Goal: Task Accomplishment & Management: Manage account settings

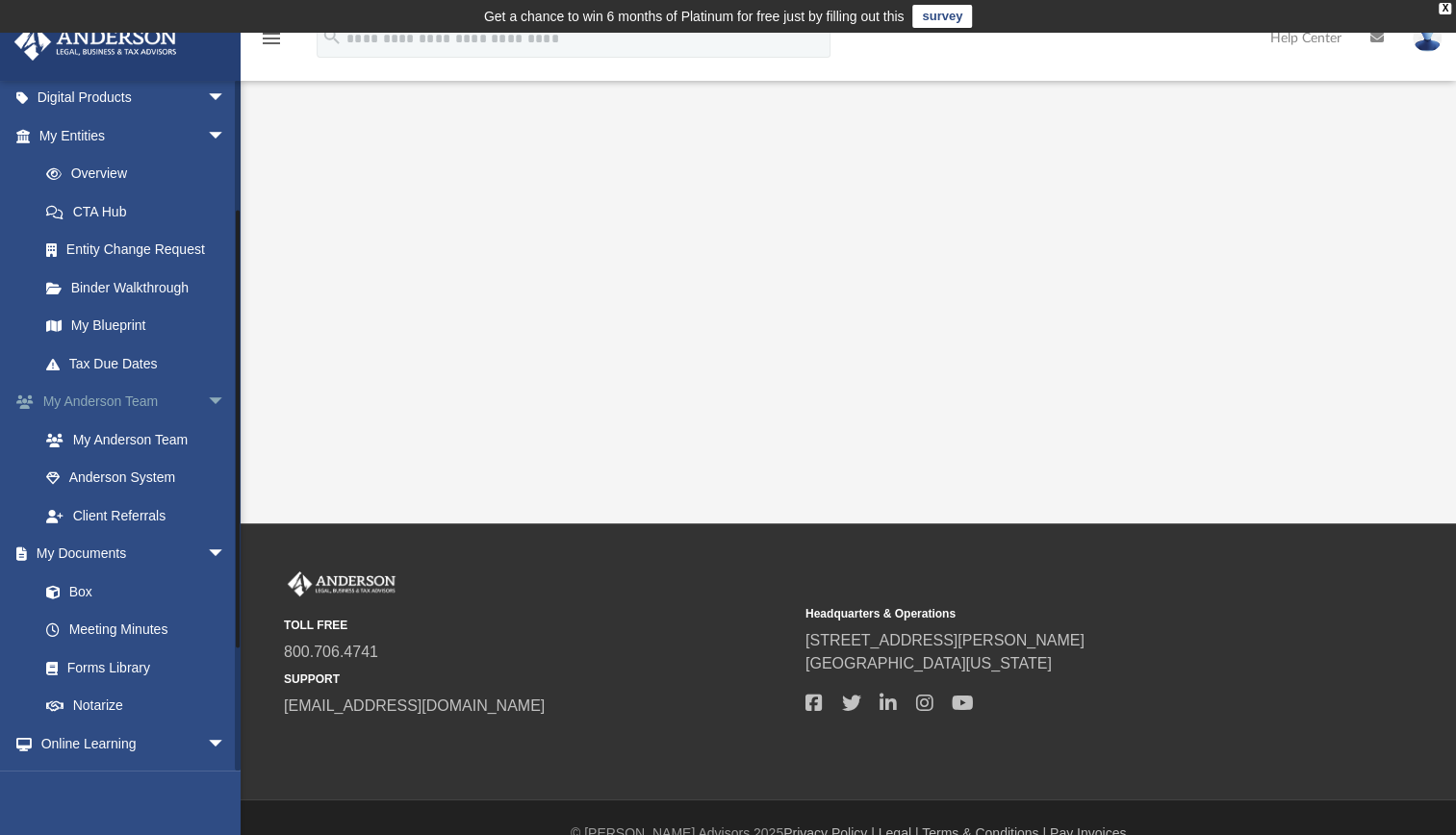
scroll to position [198, 0]
click at [75, 598] on link "Box" at bounding box center [141, 592] width 228 height 39
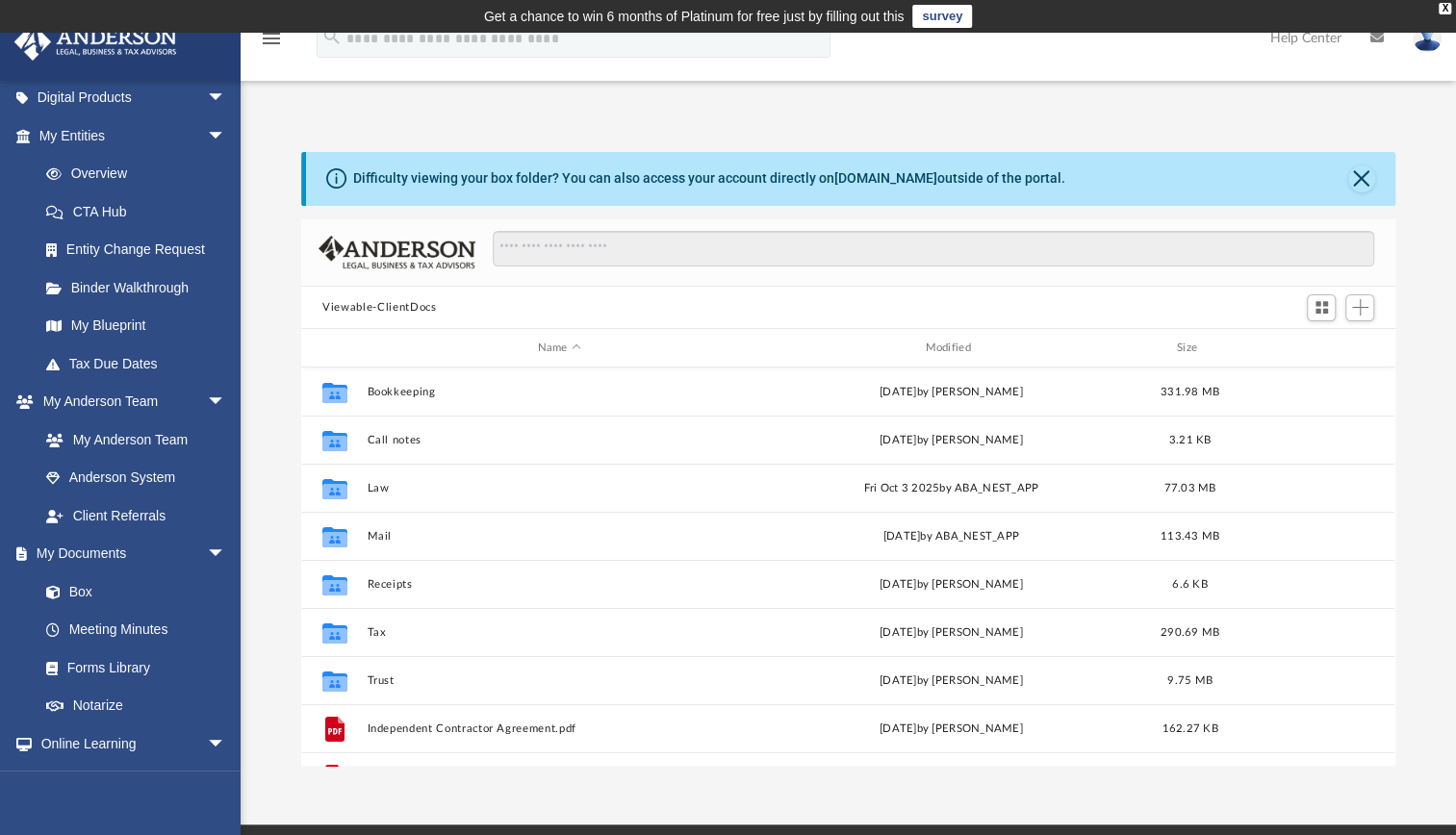
scroll to position [423, 1078]
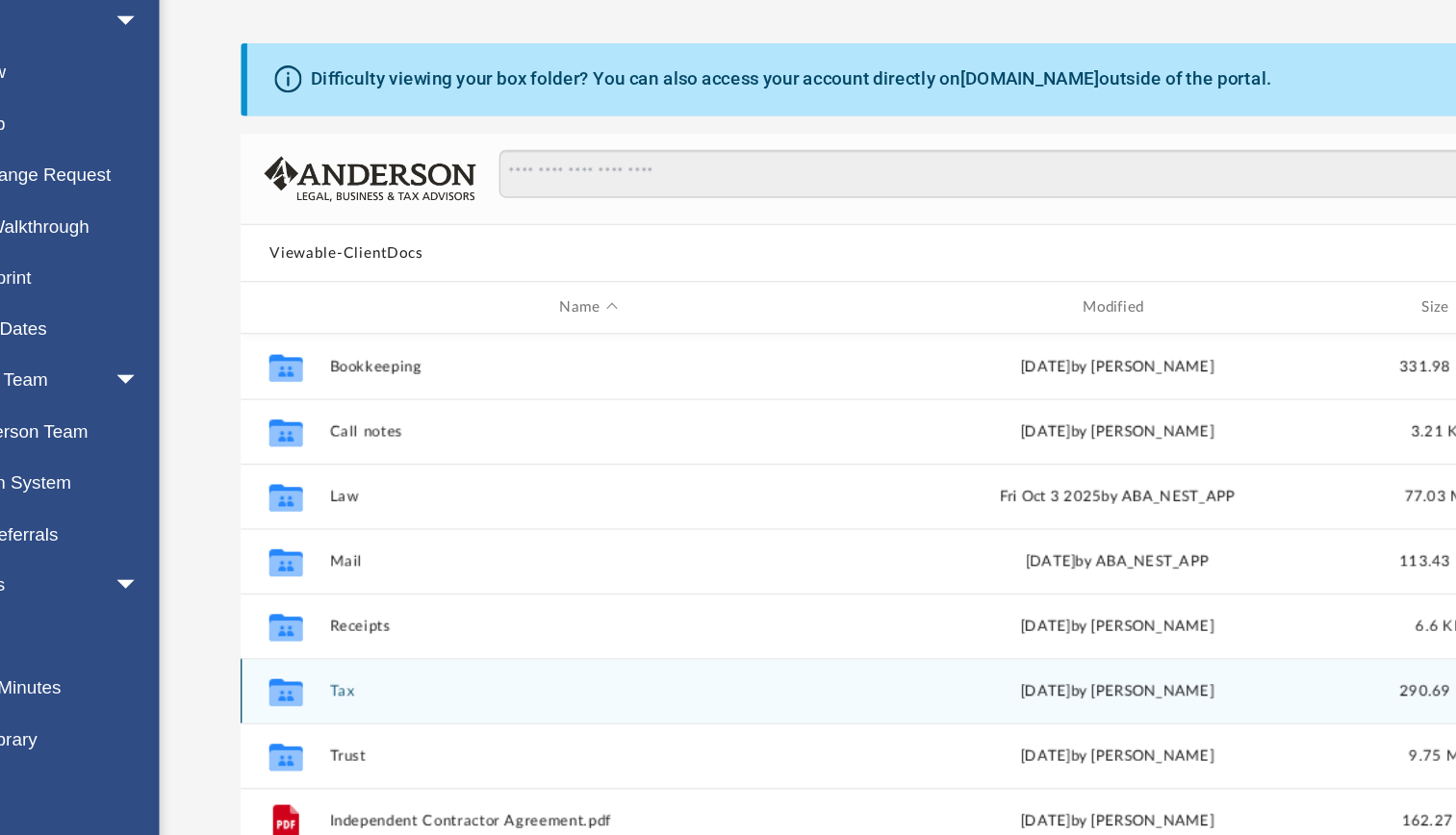
click at [366, 625] on div "Collaborated Folder Tax [DATE] by [PERSON_NAME] 290.69 MB" at bounding box center [848, 632] width 1093 height 48
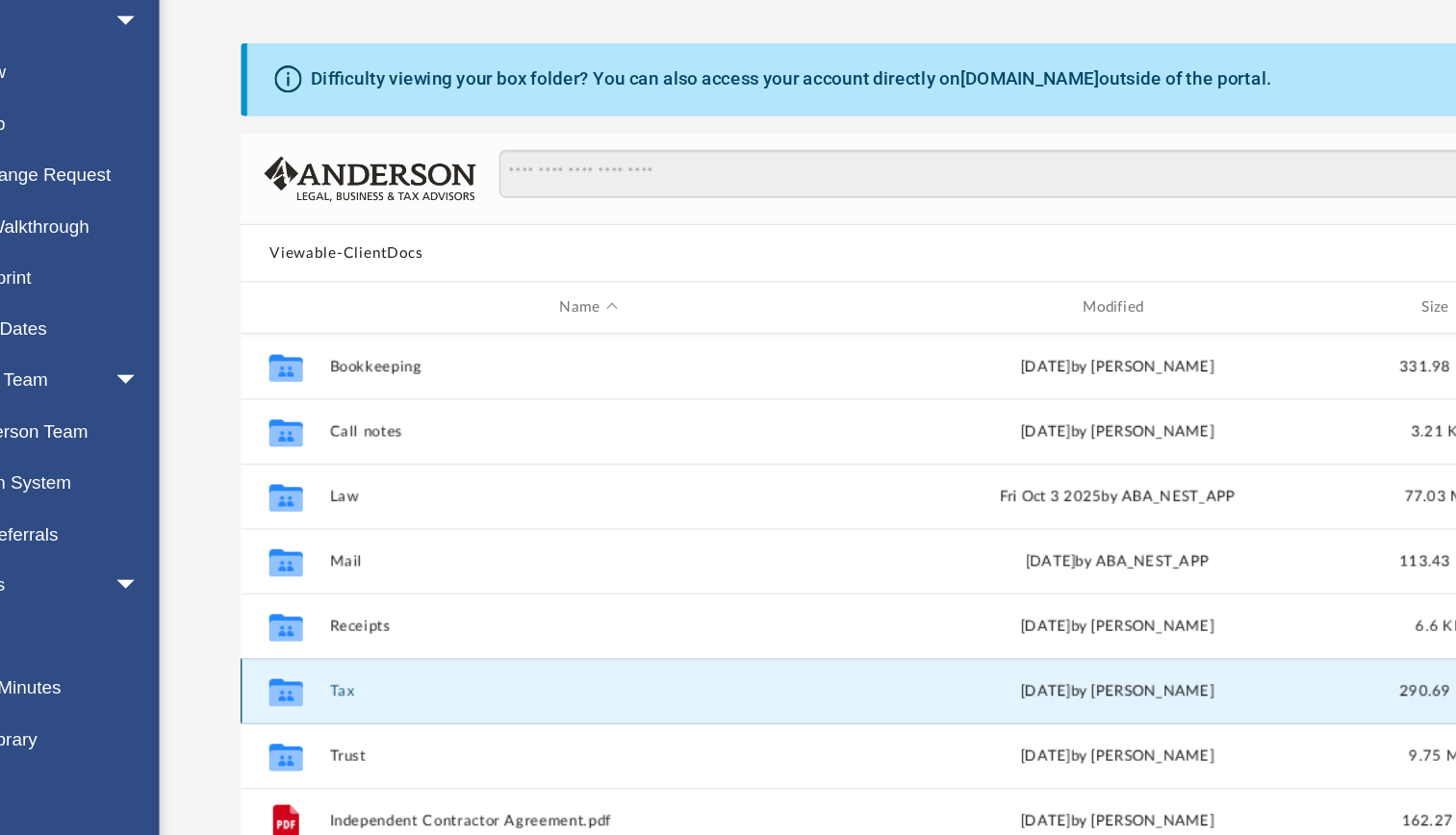
click at [372, 634] on button "Tax" at bounding box center [559, 632] width 384 height 13
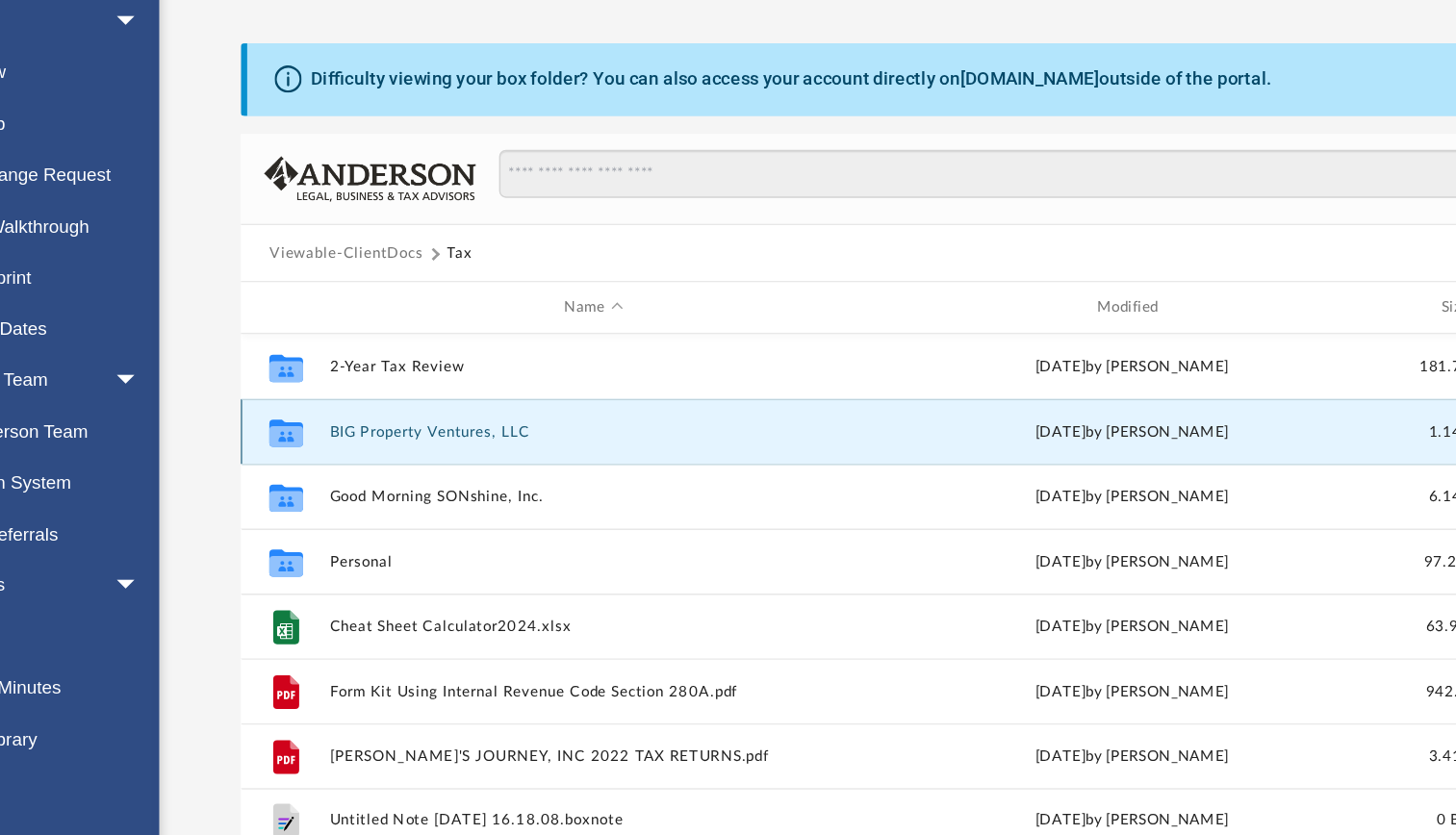
click at [459, 437] on button "BIG Property Ventures, LLC" at bounding box center [563, 440] width 391 height 13
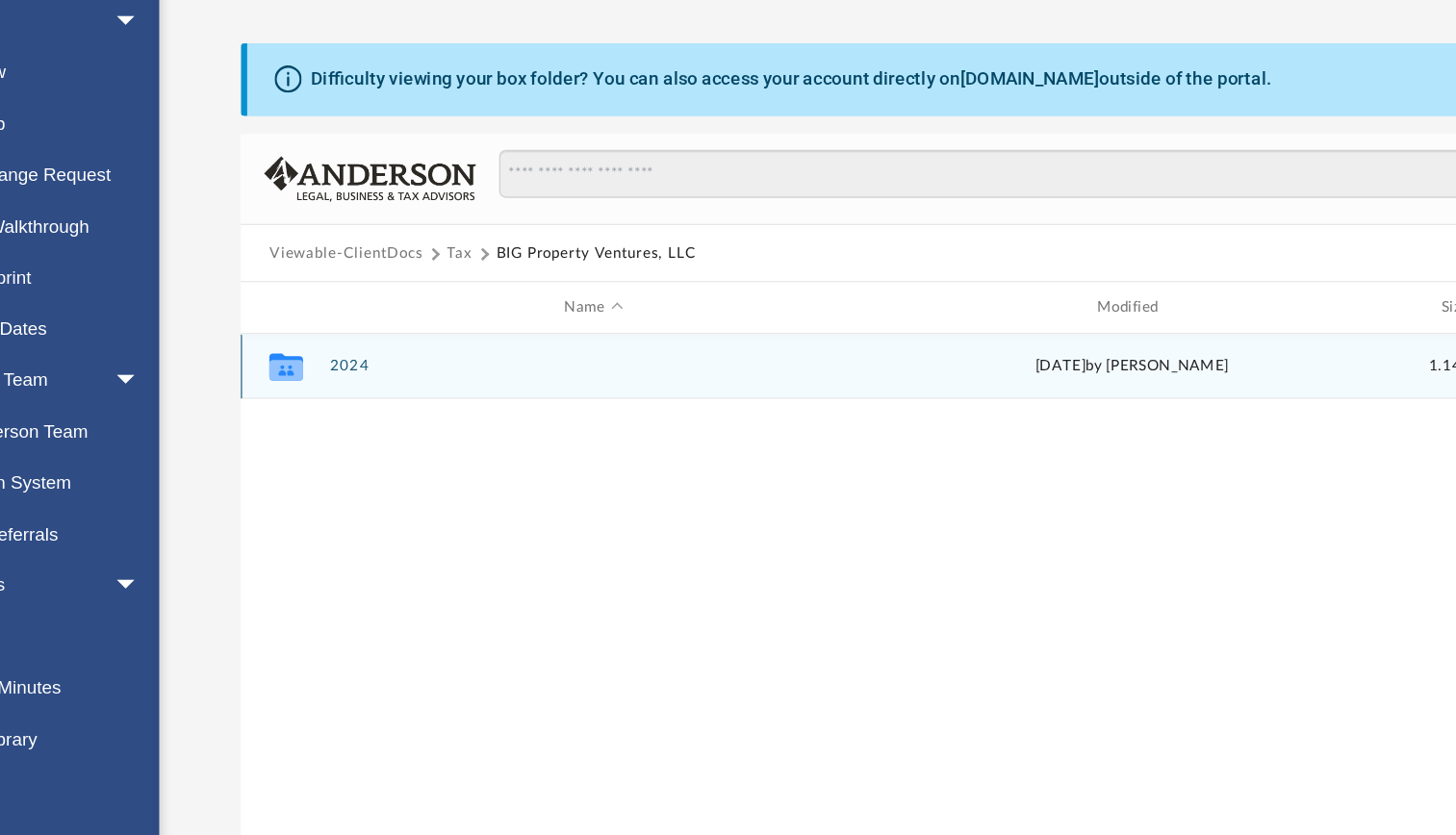
click at [378, 390] on button "2024" at bounding box center [563, 391] width 391 height 13
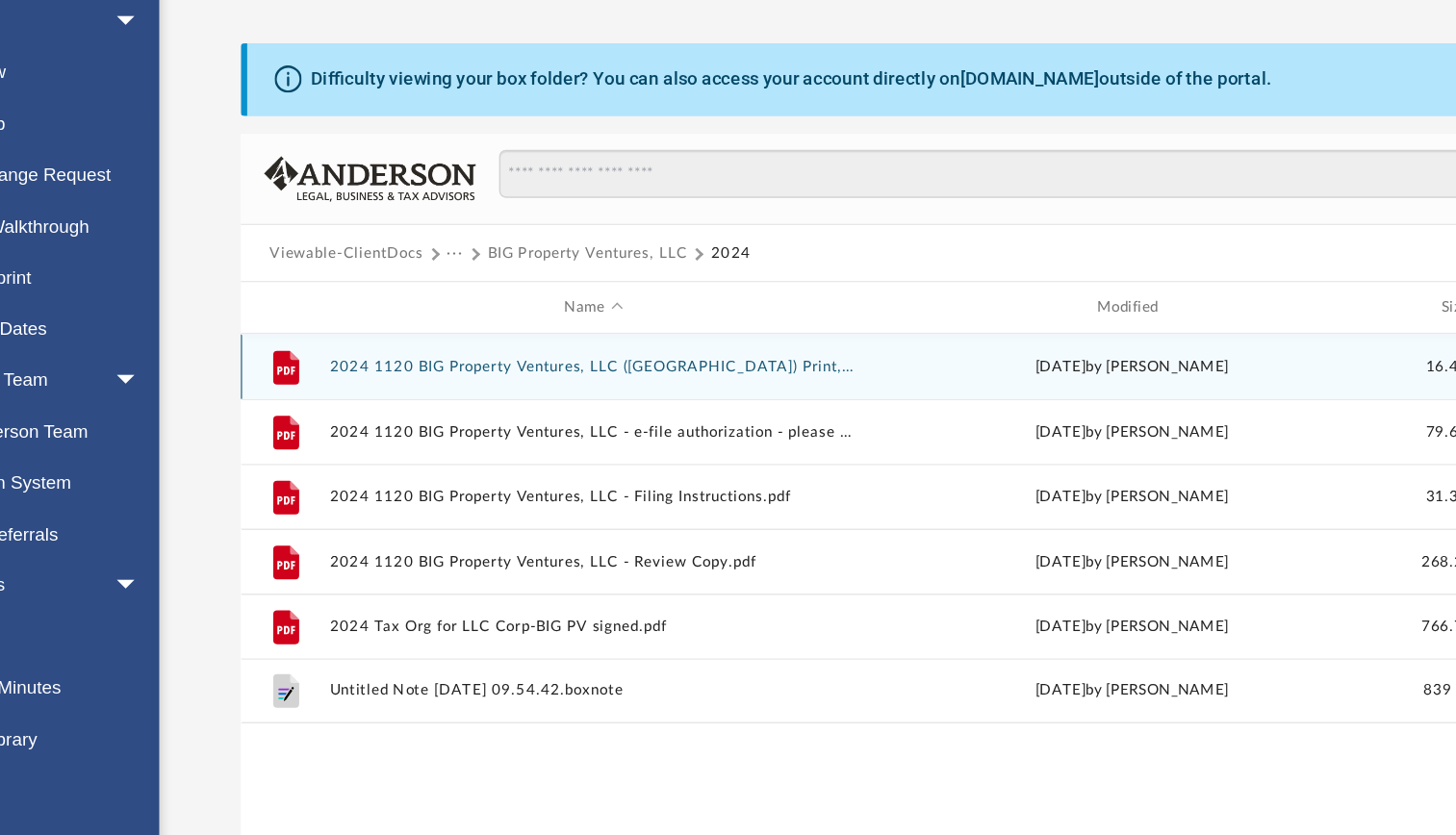
click at [677, 389] on button "2024 1120 BIG Property Ventures, LLC ([GEOGRAPHIC_DATA]) Print, Sign, Mail.pdf" at bounding box center [563, 392] width 391 height 13
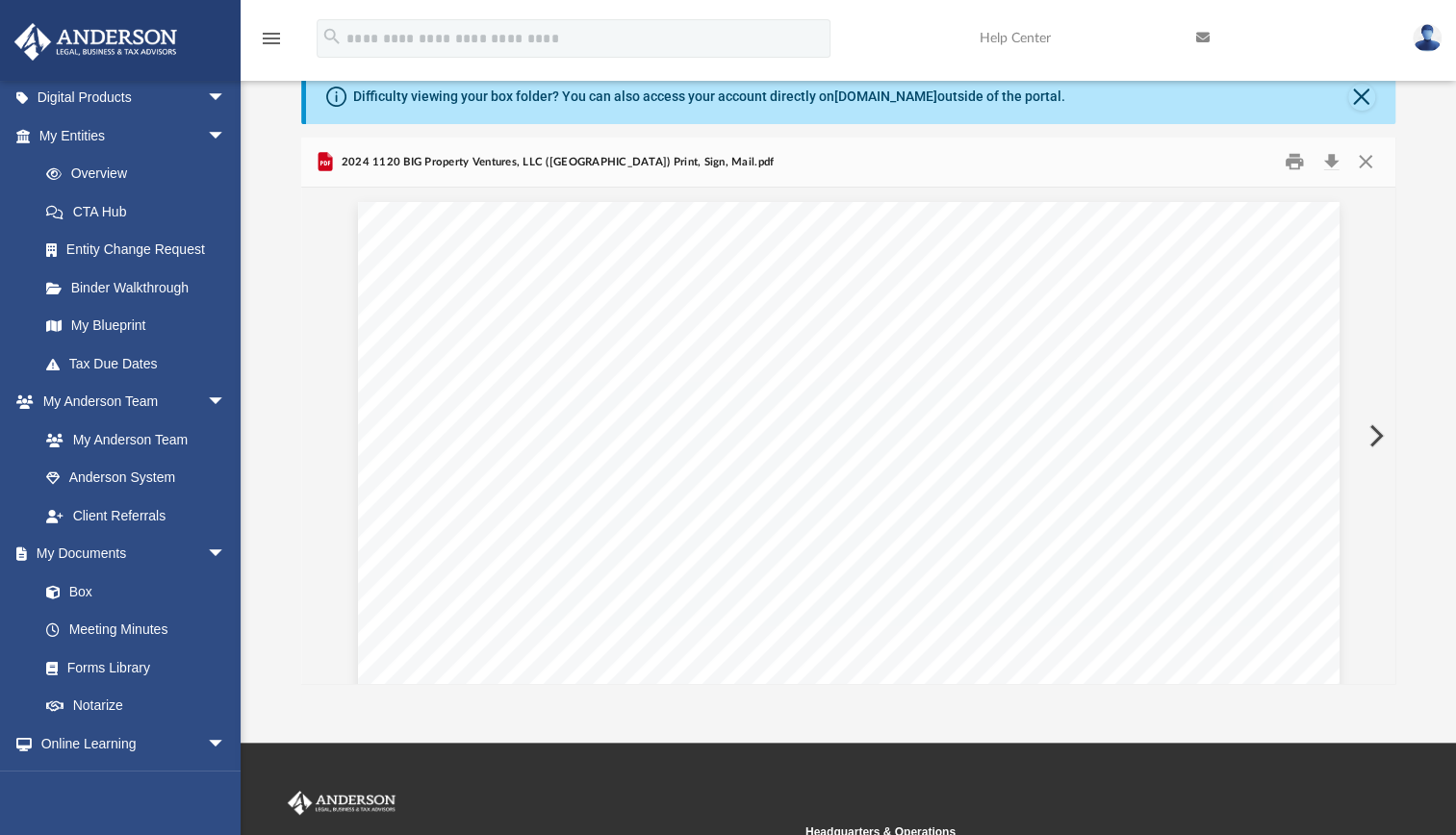
scroll to position [0, 0]
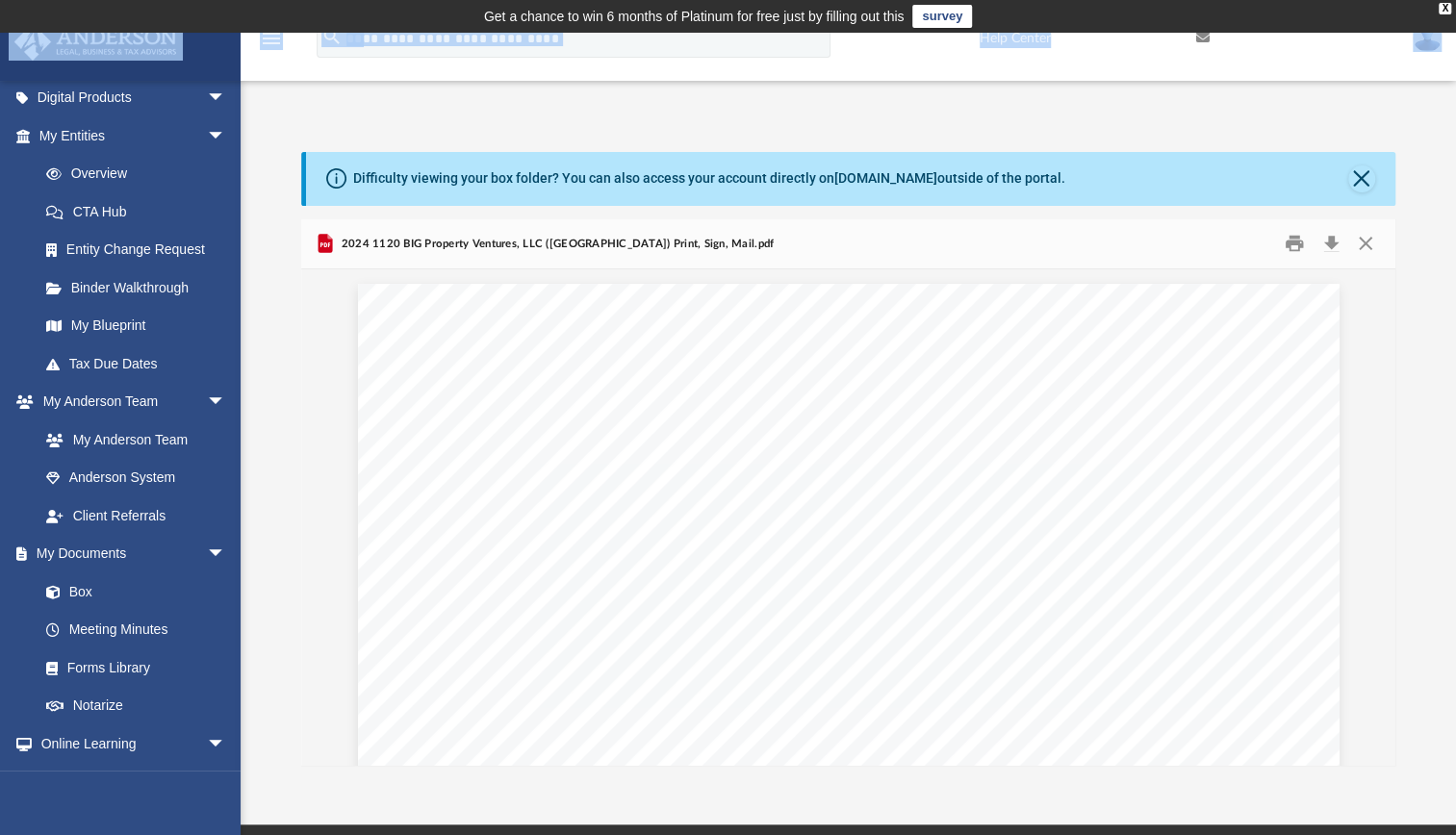
drag, startPoint x: 1376, startPoint y: 14, endPoint x: 1094, endPoint y: 72, distance: 287.9
click at [1094, 72] on body "X Get a chance to win 6 months of Platinum for free just by filling out this su…" at bounding box center [728, 584] width 1456 height 1168
click at [1361, 242] on button "Close" at bounding box center [1364, 244] width 35 height 30
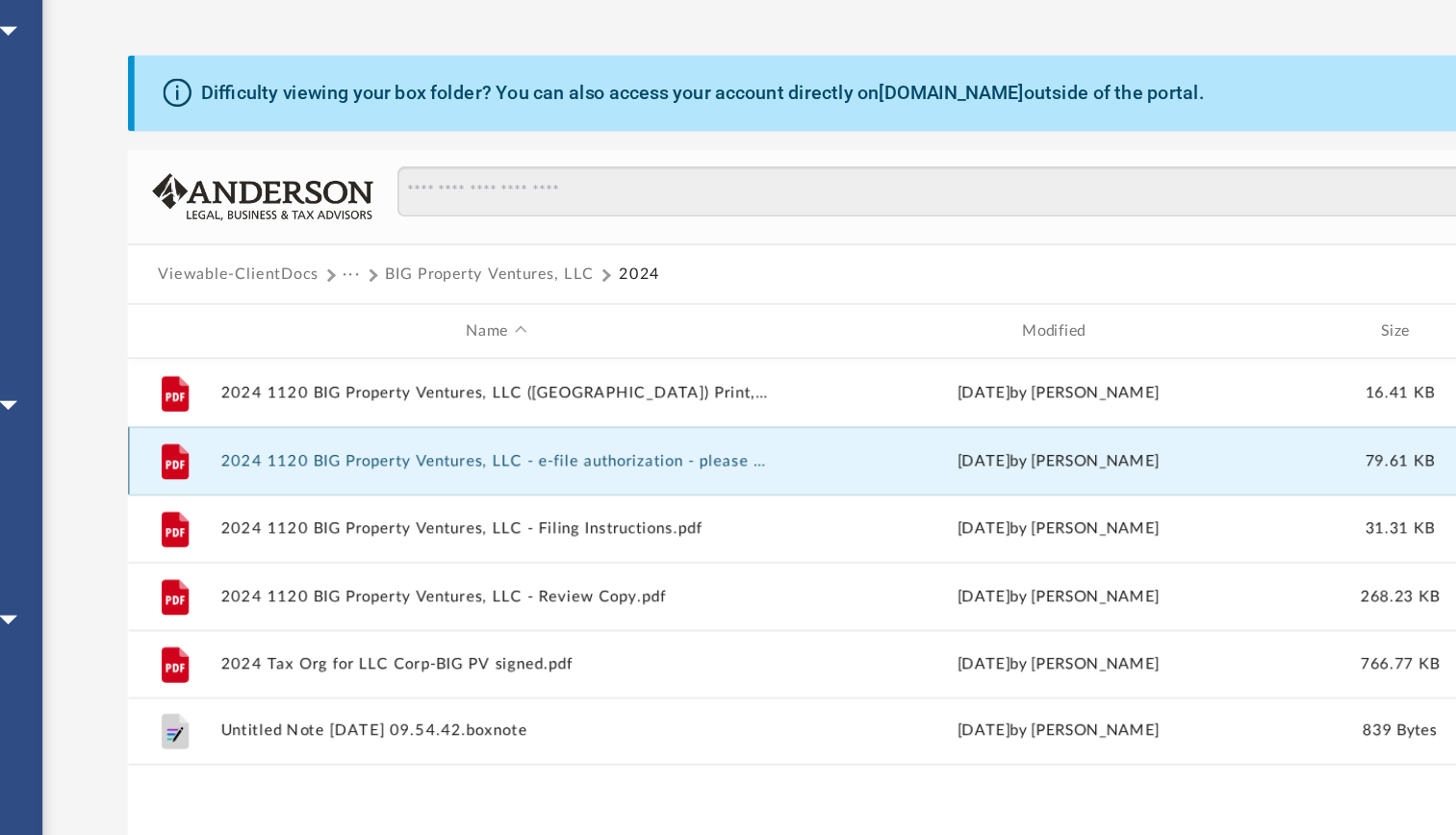
click at [709, 436] on button "2024 1120 BIG Property Ventures, LLC - e-file authorization - please sign.pdf" at bounding box center [563, 440] width 391 height 13
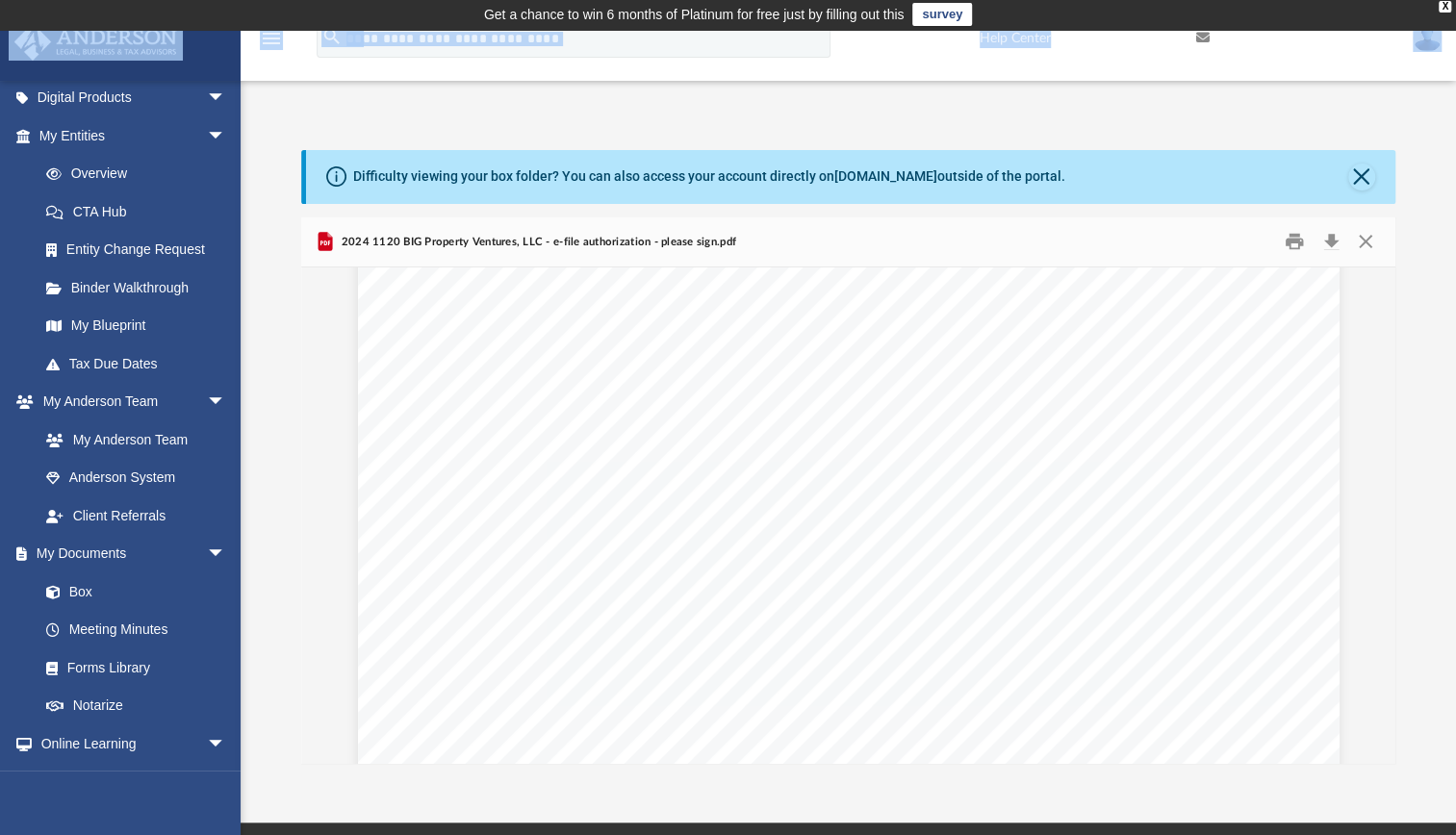
scroll to position [551, 0]
click at [1333, 248] on button "Download" at bounding box center [1330, 242] width 35 height 30
click at [1361, 234] on button "Close" at bounding box center [1364, 242] width 35 height 30
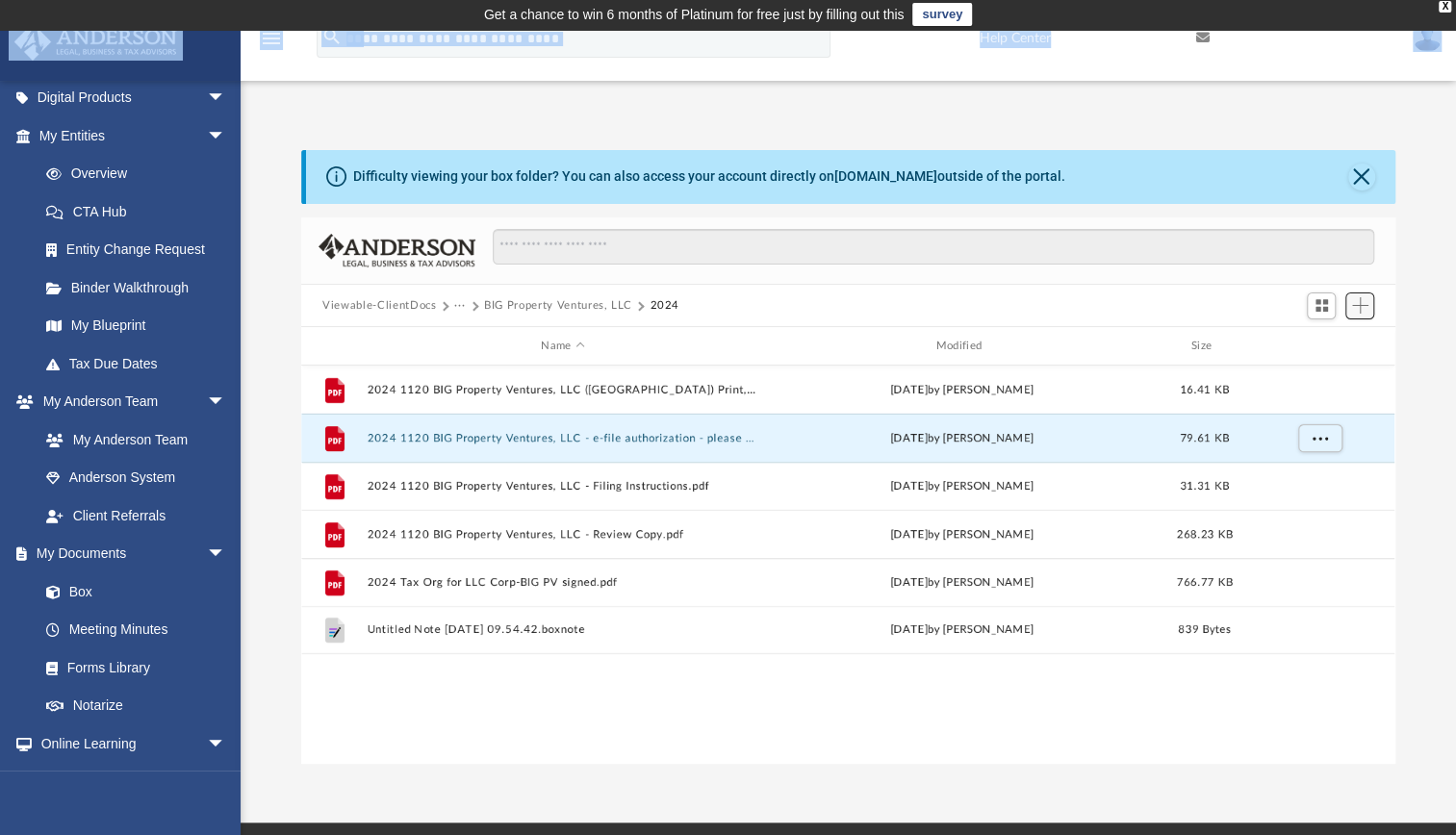
click at [1360, 299] on span "Add" at bounding box center [1359, 305] width 16 height 16
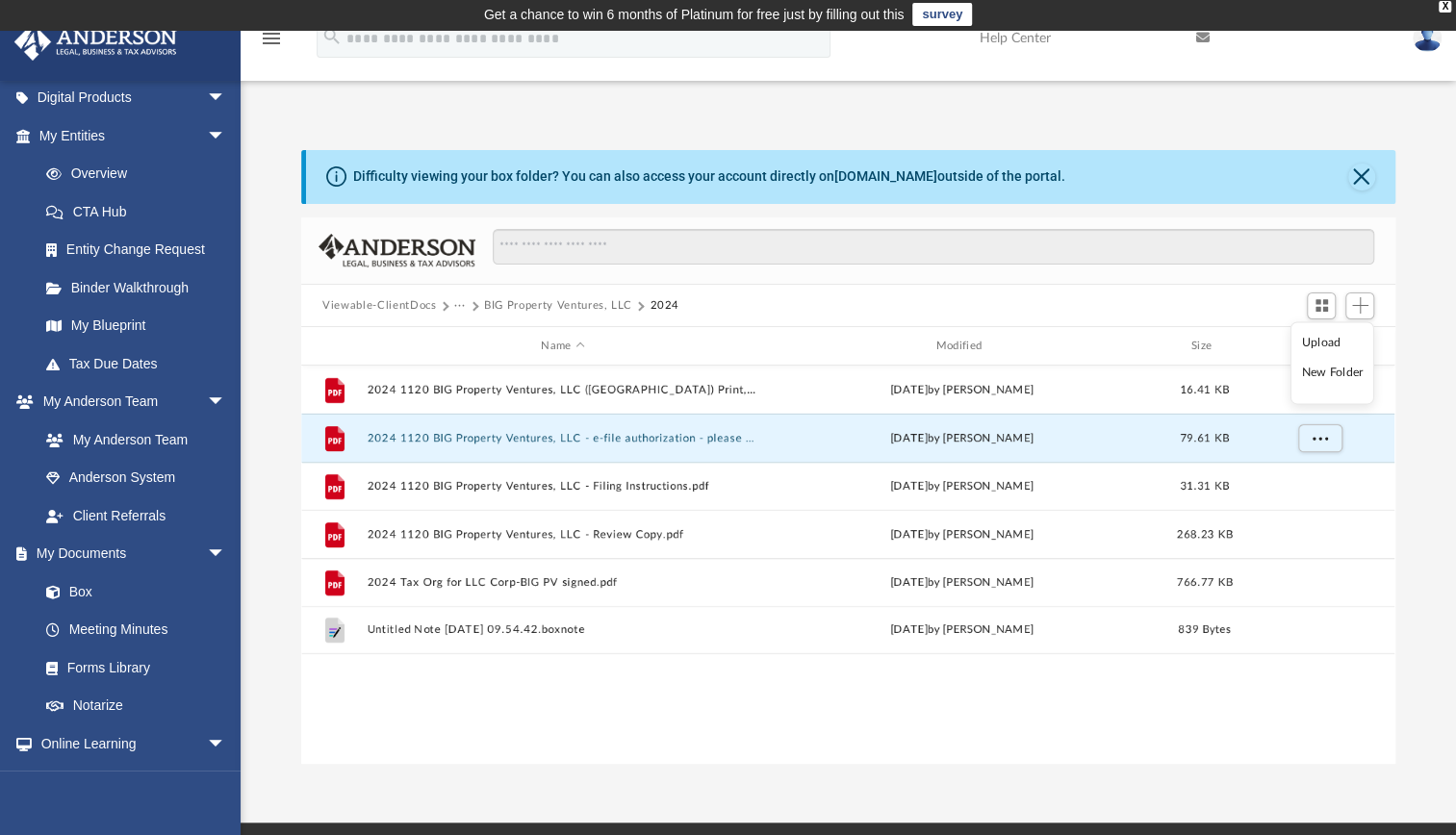
click at [1324, 341] on li "Upload" at bounding box center [1332, 343] width 62 height 20
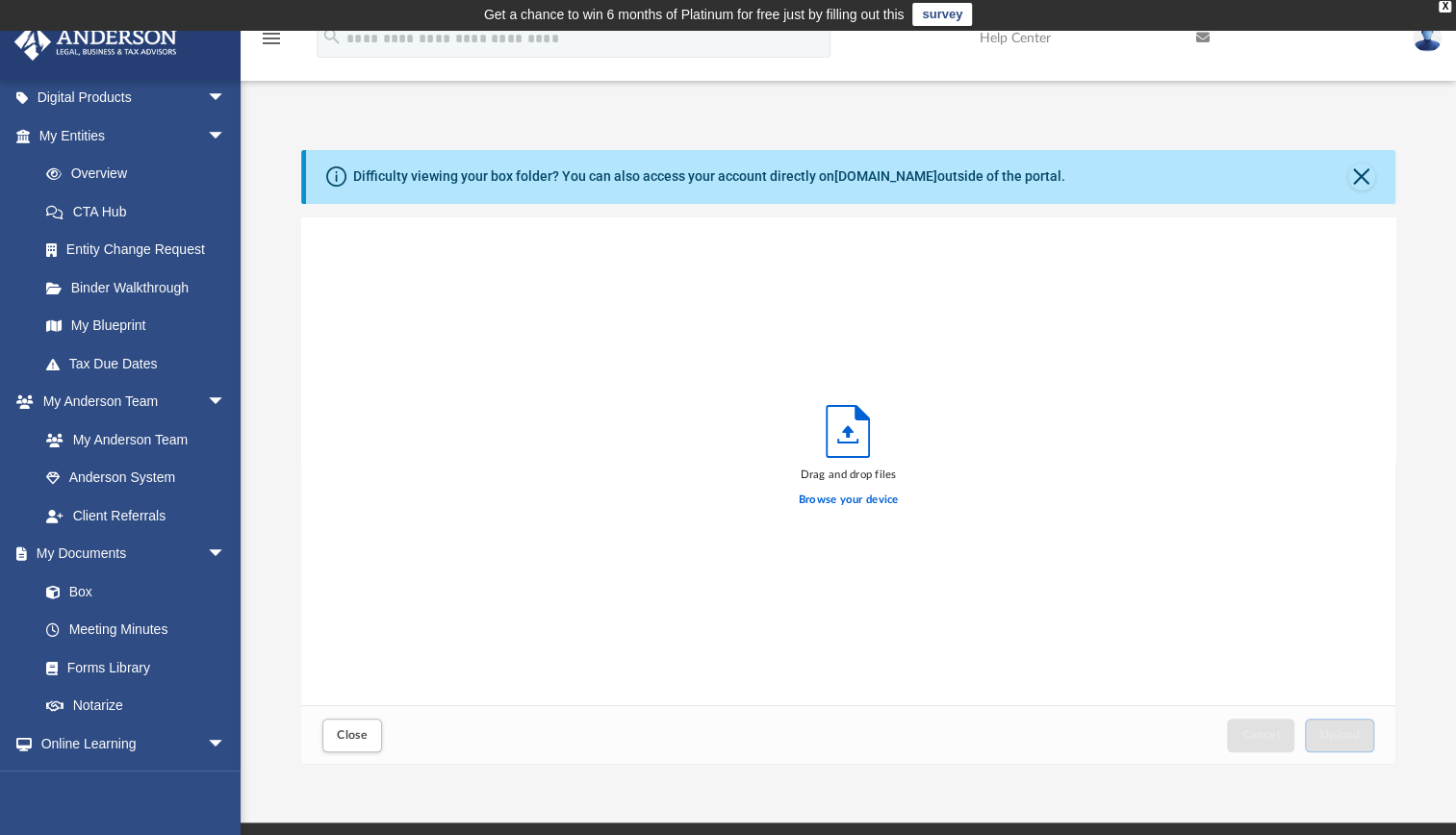
scroll to position [474, 1078]
click at [840, 498] on label "Browse your device" at bounding box center [849, 500] width 100 height 17
click at [0, 0] on input "Browse your device" at bounding box center [0, 0] width 0 height 0
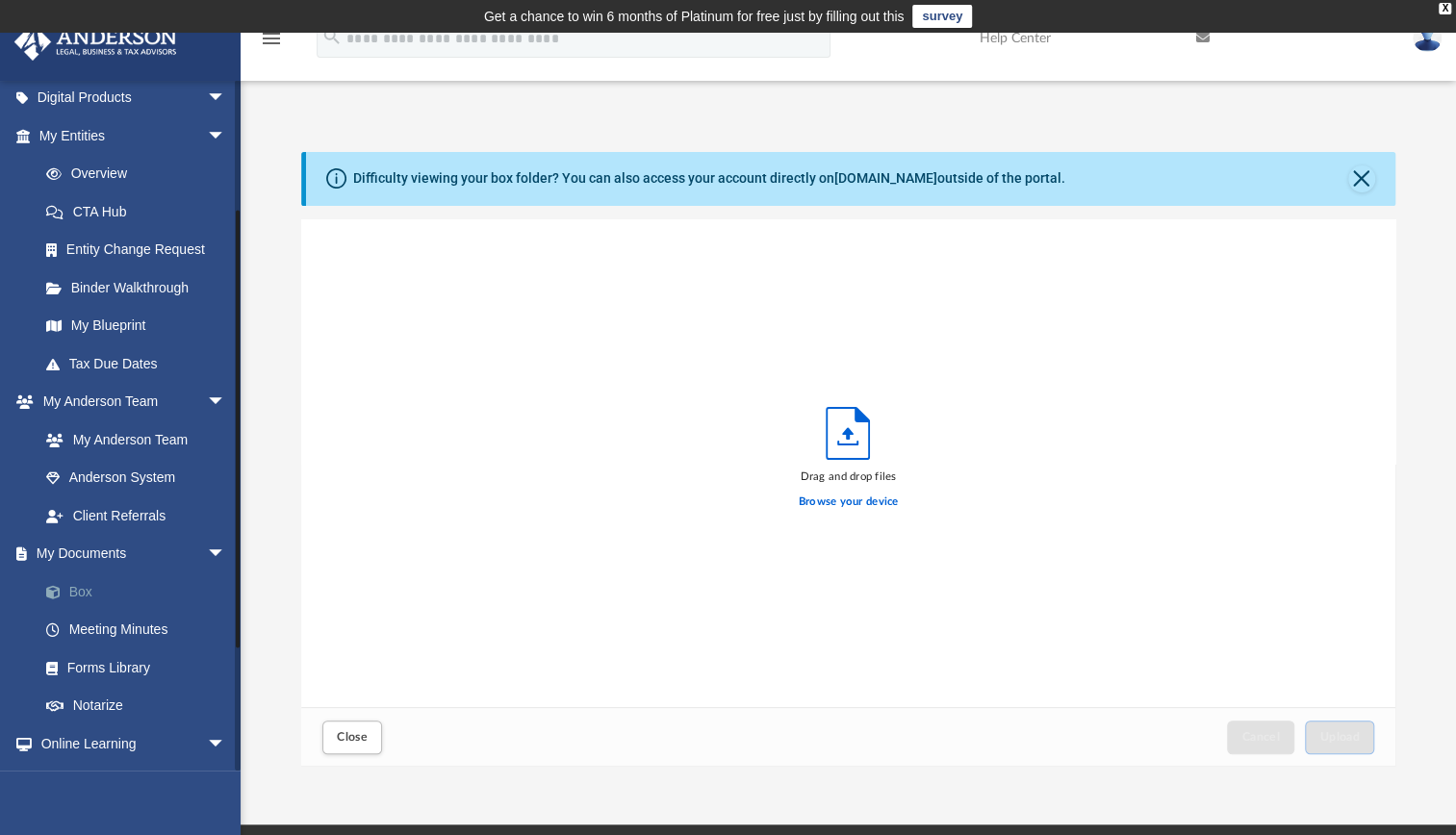
click at [101, 599] on link "Box" at bounding box center [141, 592] width 228 height 39
click at [81, 595] on link "Box" at bounding box center [141, 592] width 228 height 39
click at [78, 593] on link "Box" at bounding box center [141, 592] width 228 height 39
click at [69, 586] on link "Box" at bounding box center [141, 592] width 228 height 39
click at [364, 737] on span "Close" at bounding box center [352, 737] width 31 height 12
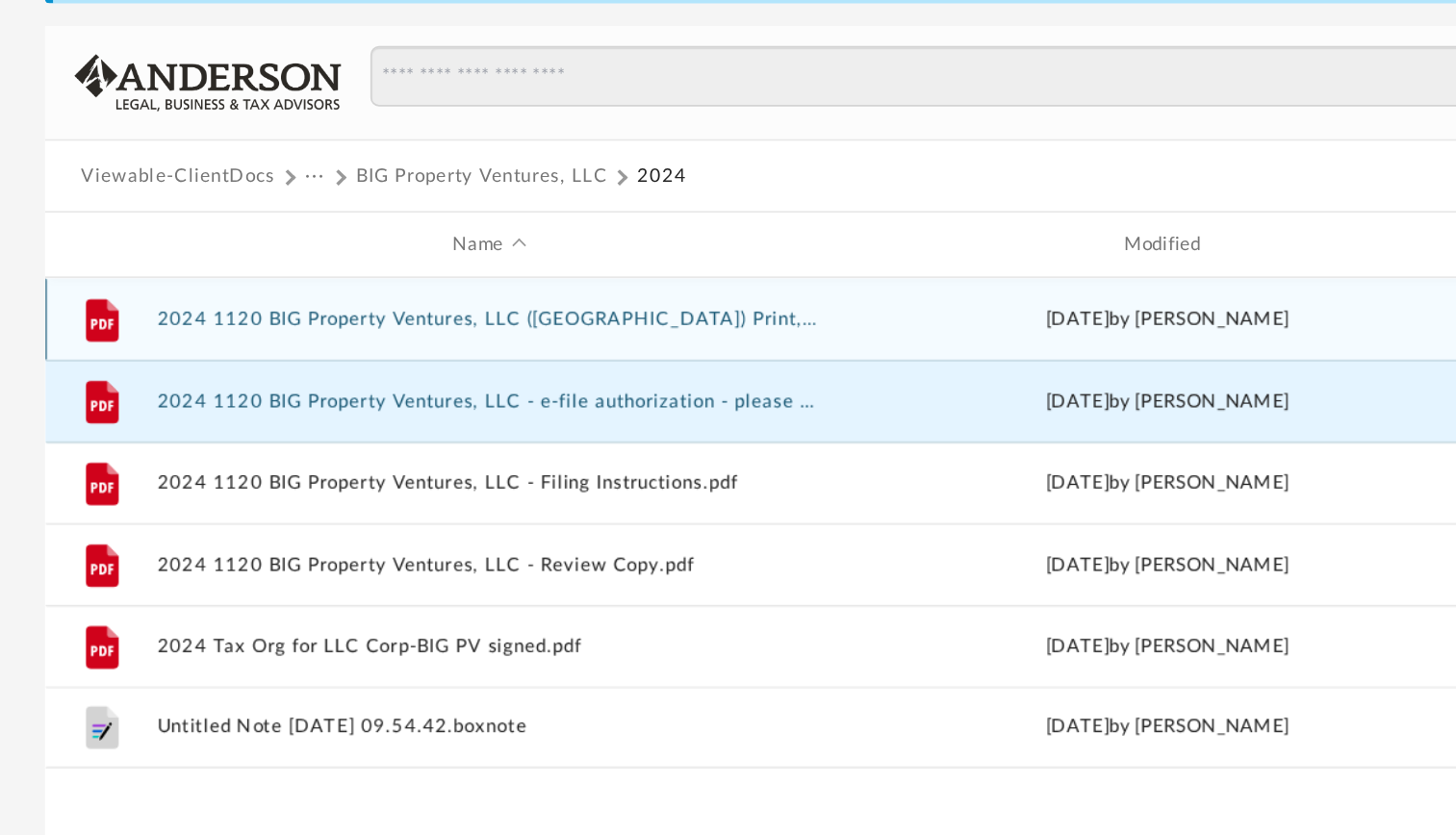
click at [638, 393] on button "2024 1120 BIG Property Ventures, LLC ([GEOGRAPHIC_DATA]) Print, Sign, Mail.pdf" at bounding box center [563, 392] width 391 height 13
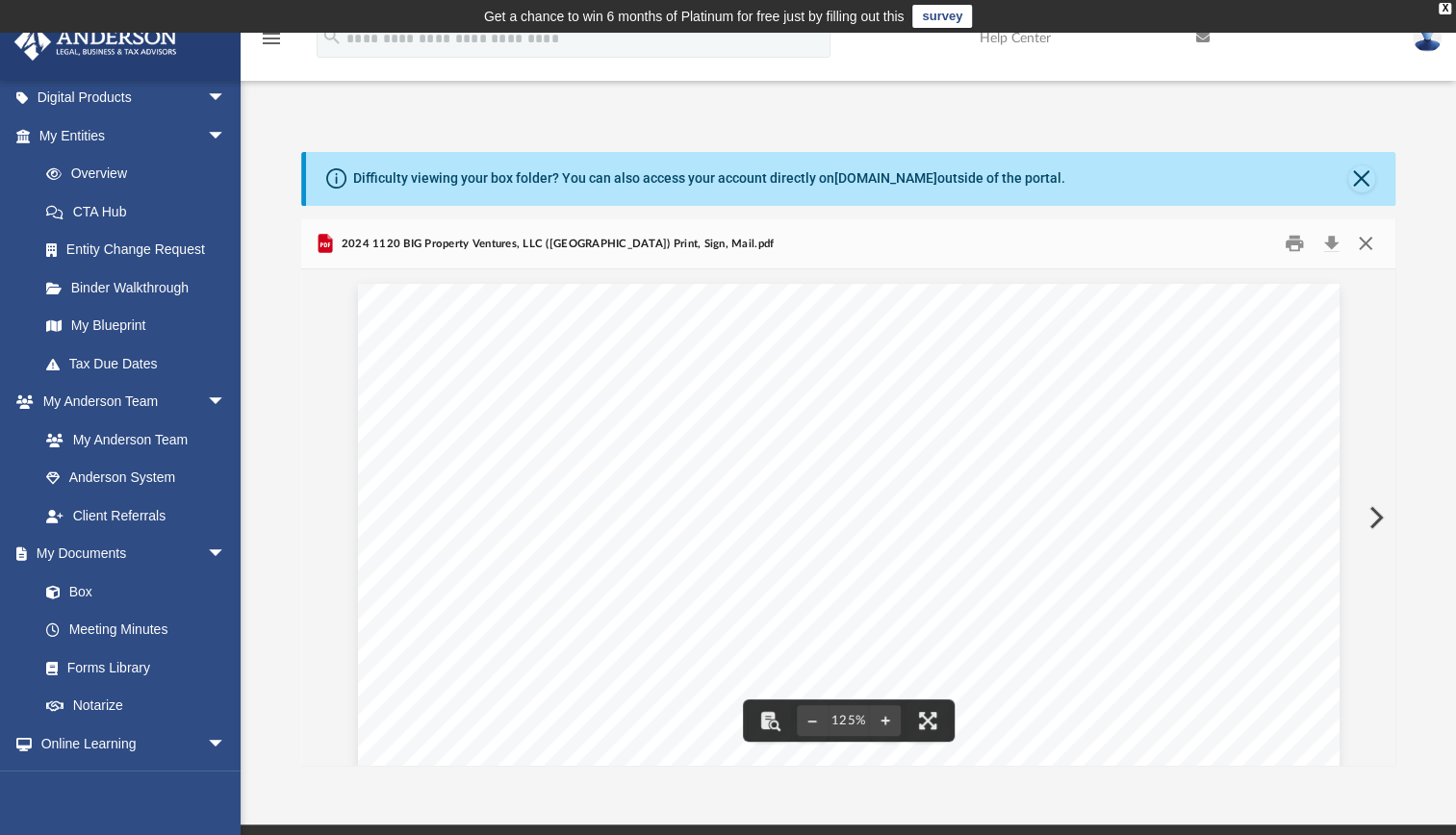
click at [1362, 244] on button "Close" at bounding box center [1364, 244] width 35 height 30
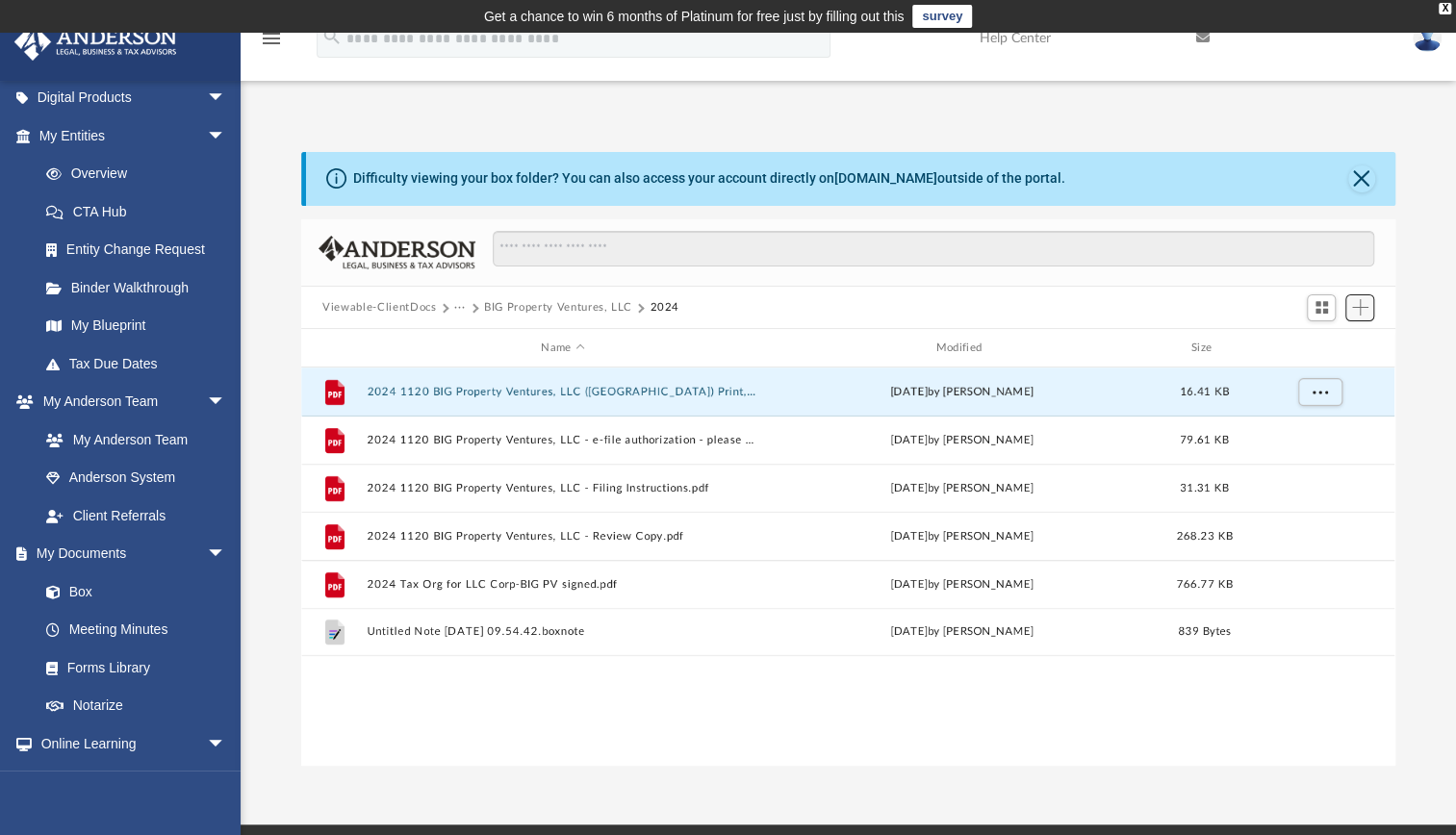
click at [1361, 305] on span "Add" at bounding box center [1359, 307] width 16 height 16
click at [1315, 346] on li "Upload" at bounding box center [1332, 346] width 62 height 20
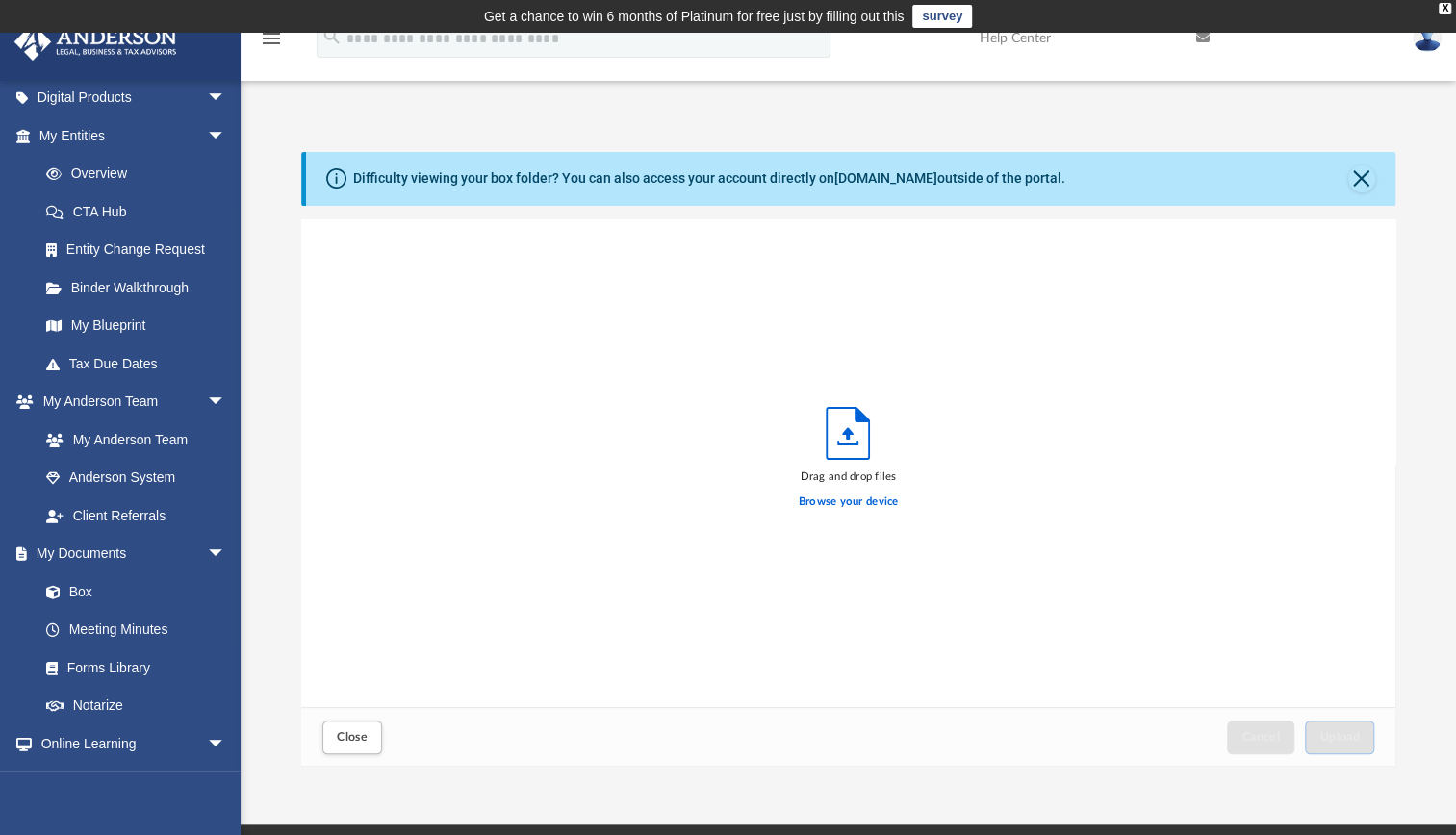
scroll to position [474, 1078]
click at [853, 500] on label "Browse your device" at bounding box center [849, 502] width 100 height 17
click at [0, 0] on input "Browse your device" at bounding box center [0, 0] width 0 height 0
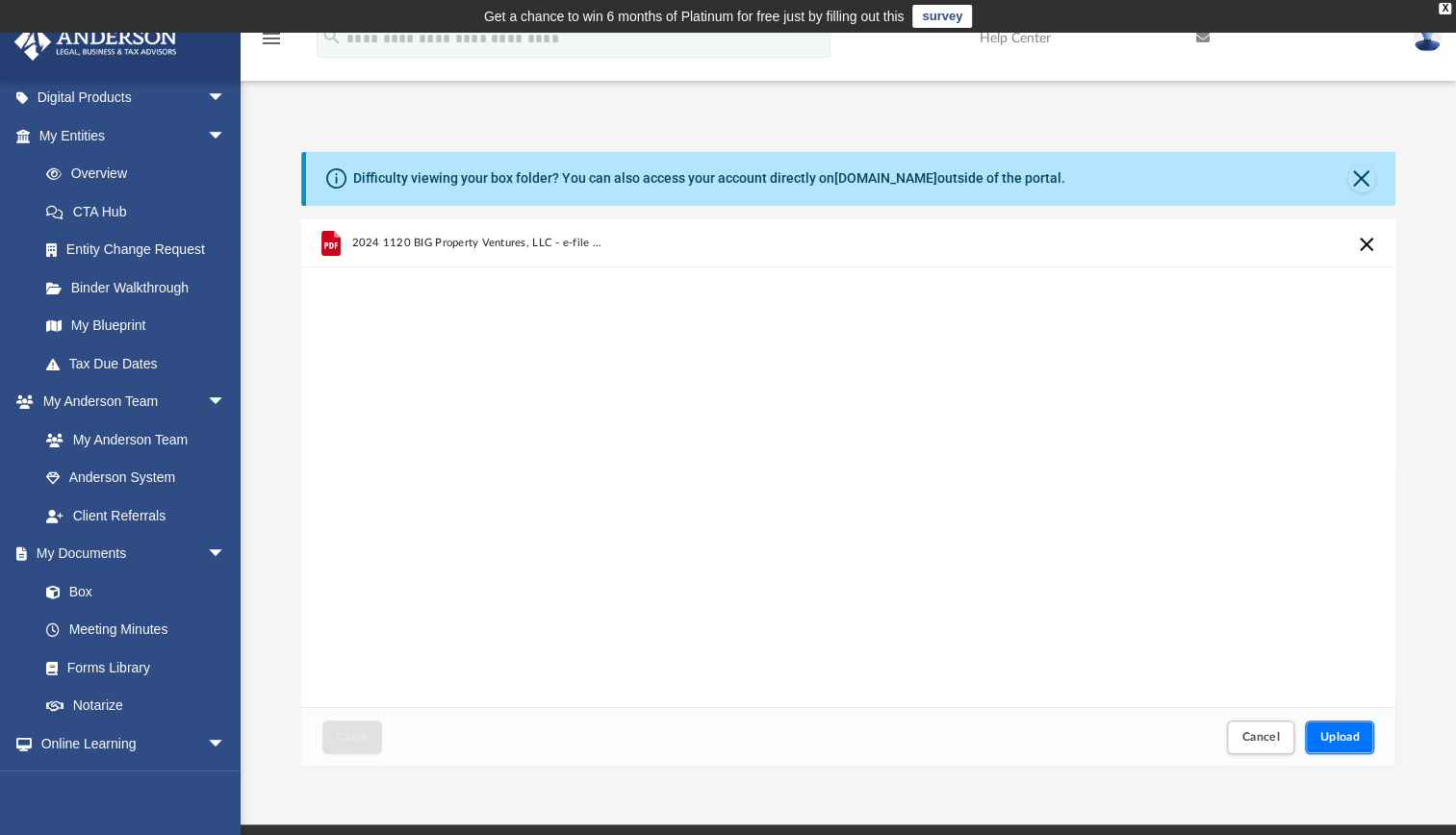
click at [1347, 734] on span "Upload" at bounding box center [1339, 737] width 41 height 12
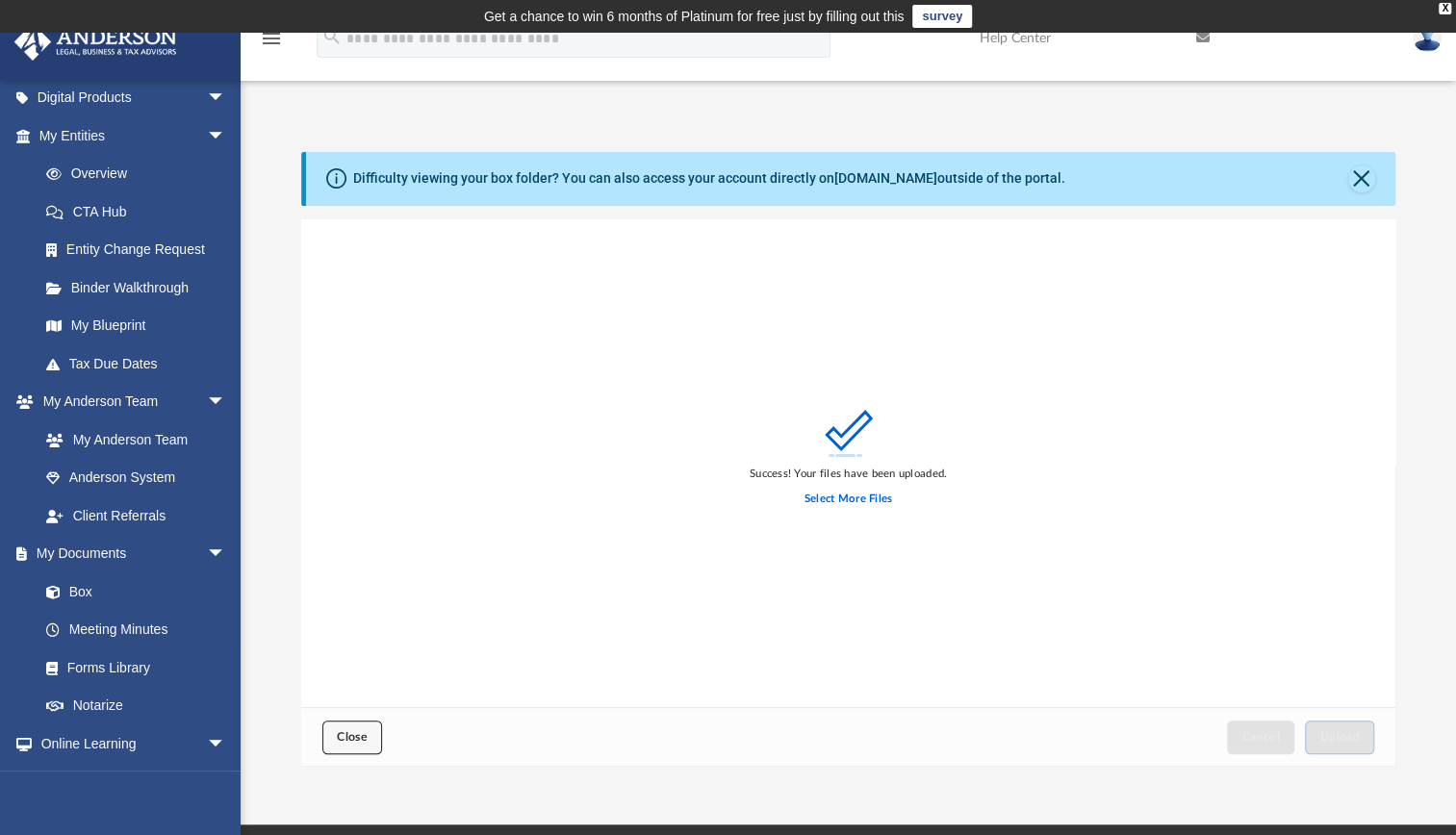
click at [346, 733] on span "Close" at bounding box center [352, 737] width 31 height 12
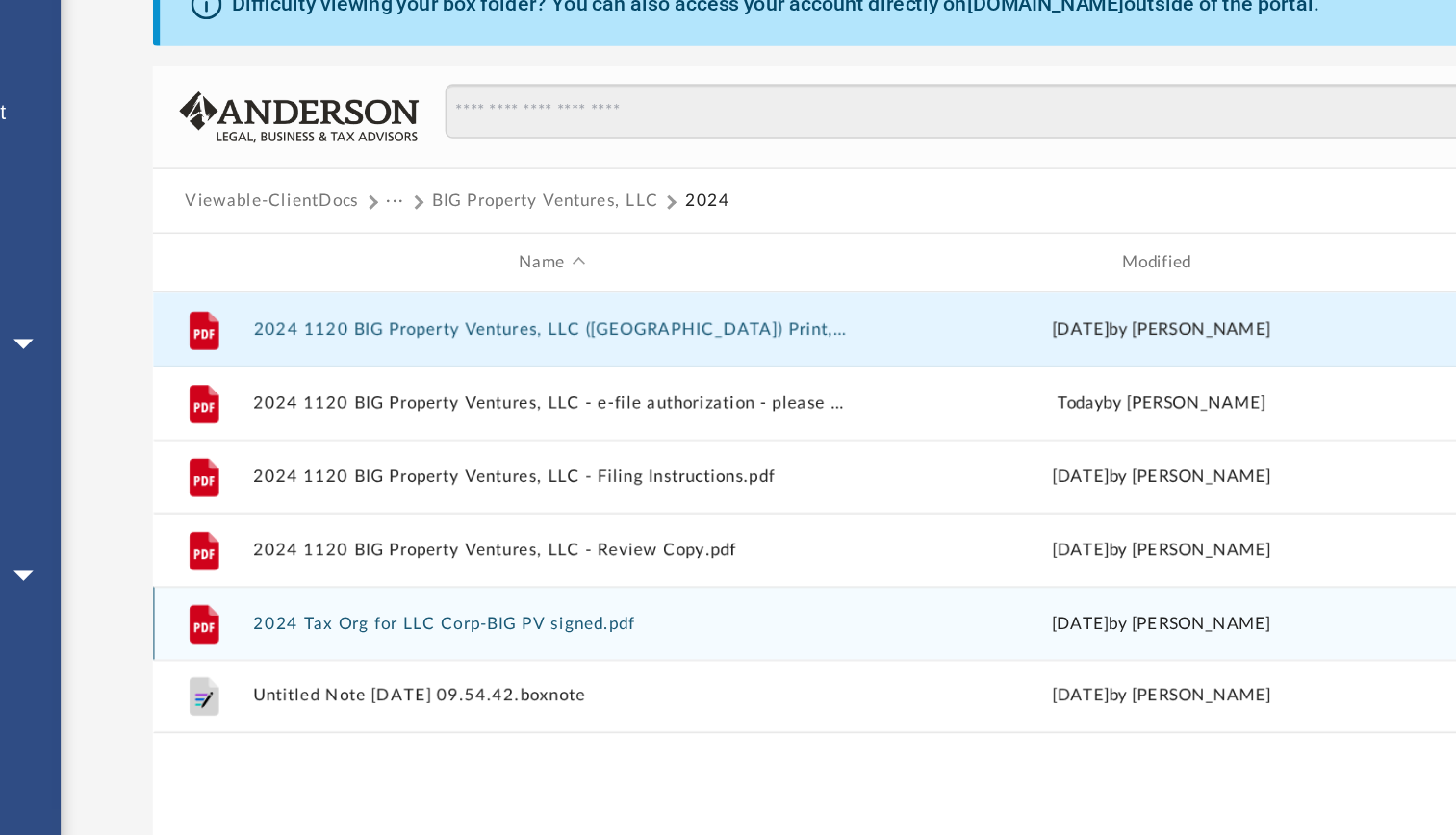
click at [514, 576] on div "File 2024 Tax Org for LLC Corp-BIG PV signed.pdf [DATE] by [PERSON_NAME] 766.77…" at bounding box center [848, 584] width 1093 height 48
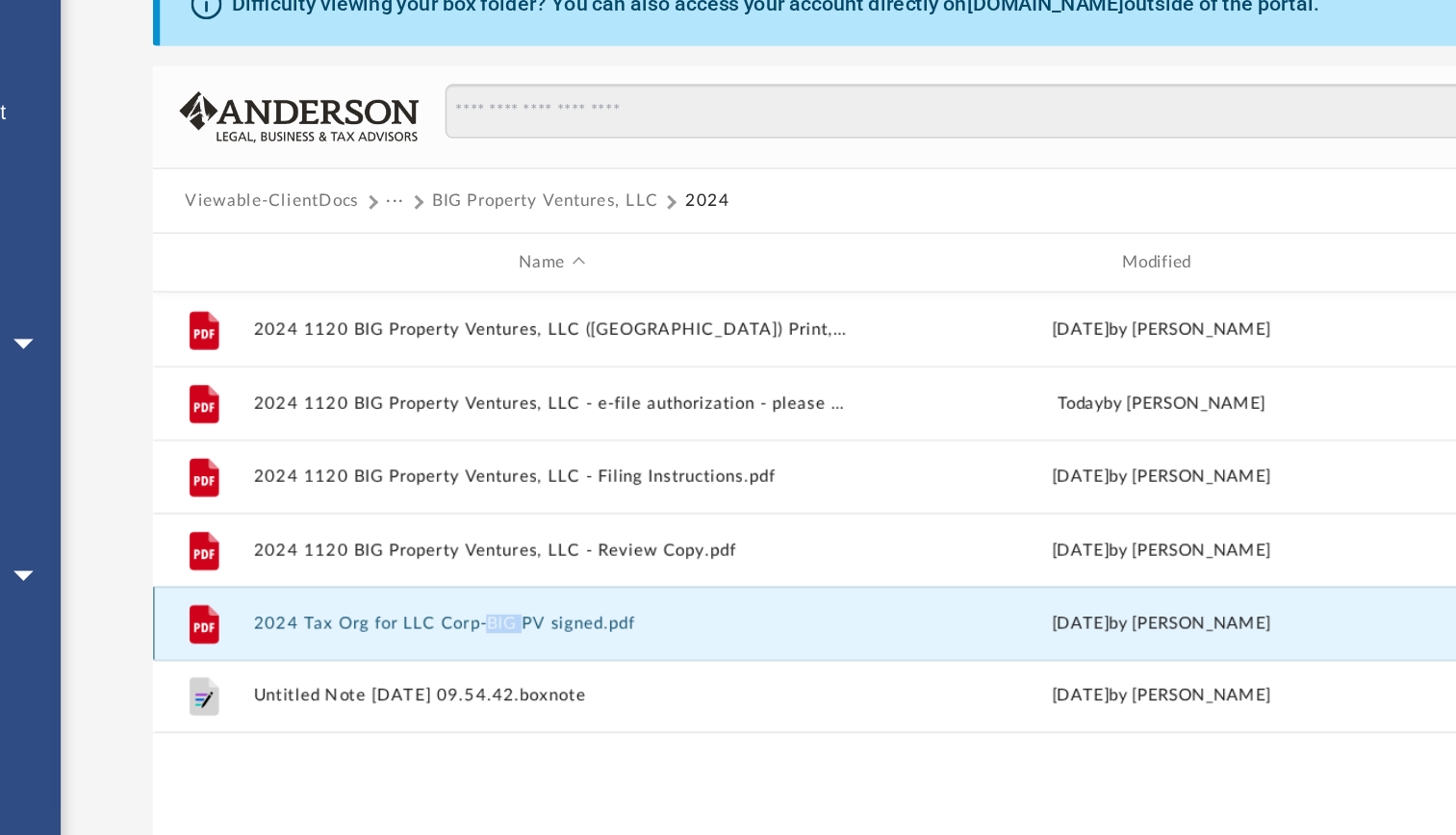
drag, startPoint x: 514, startPoint y: 576, endPoint x: 484, endPoint y: 580, distance: 30.3
click at [484, 580] on button "2024 Tax Org for LLC Corp-BIG PV signed.pdf" at bounding box center [563, 585] width 391 height 13
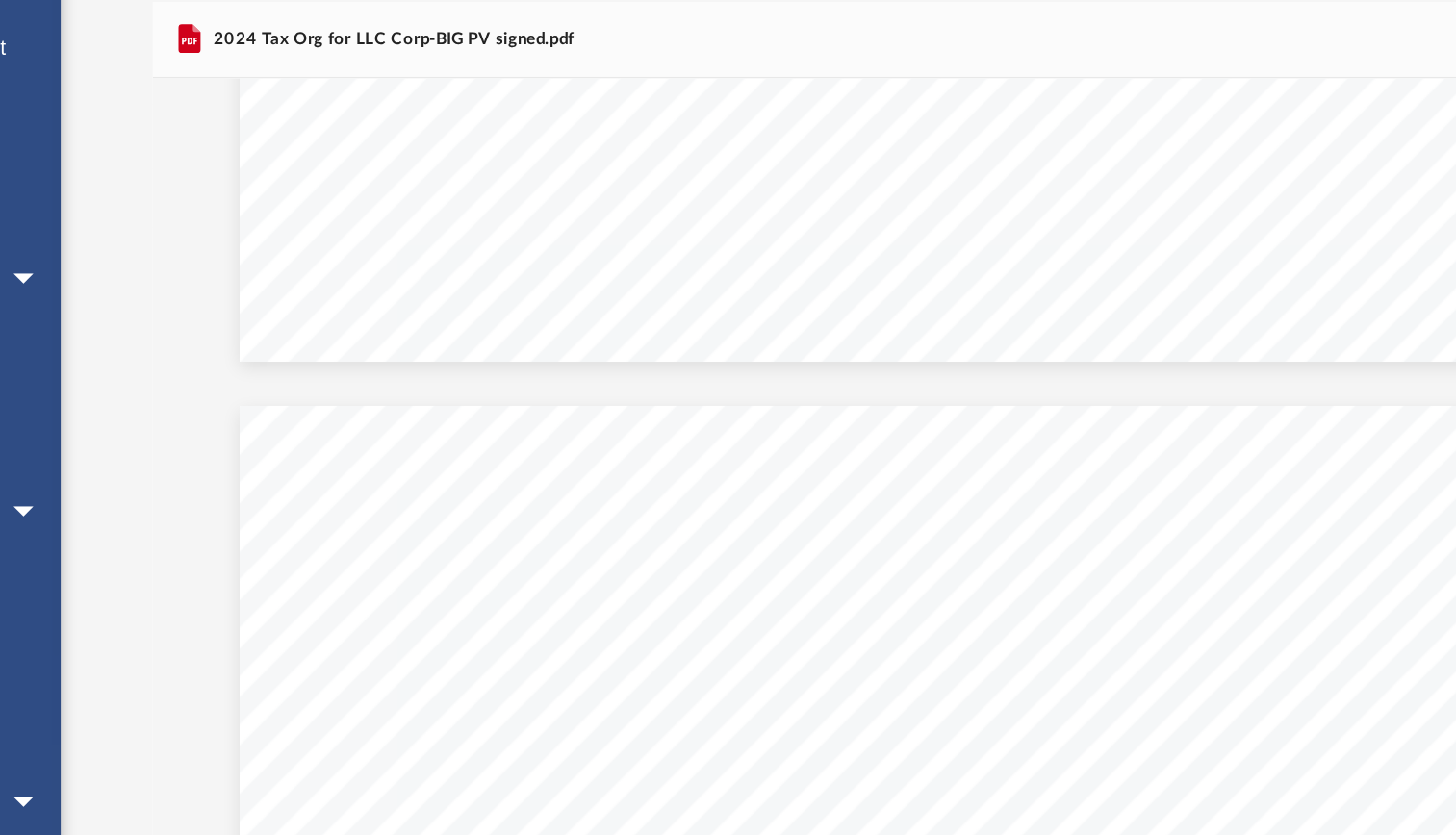
scroll to position [1085, 0]
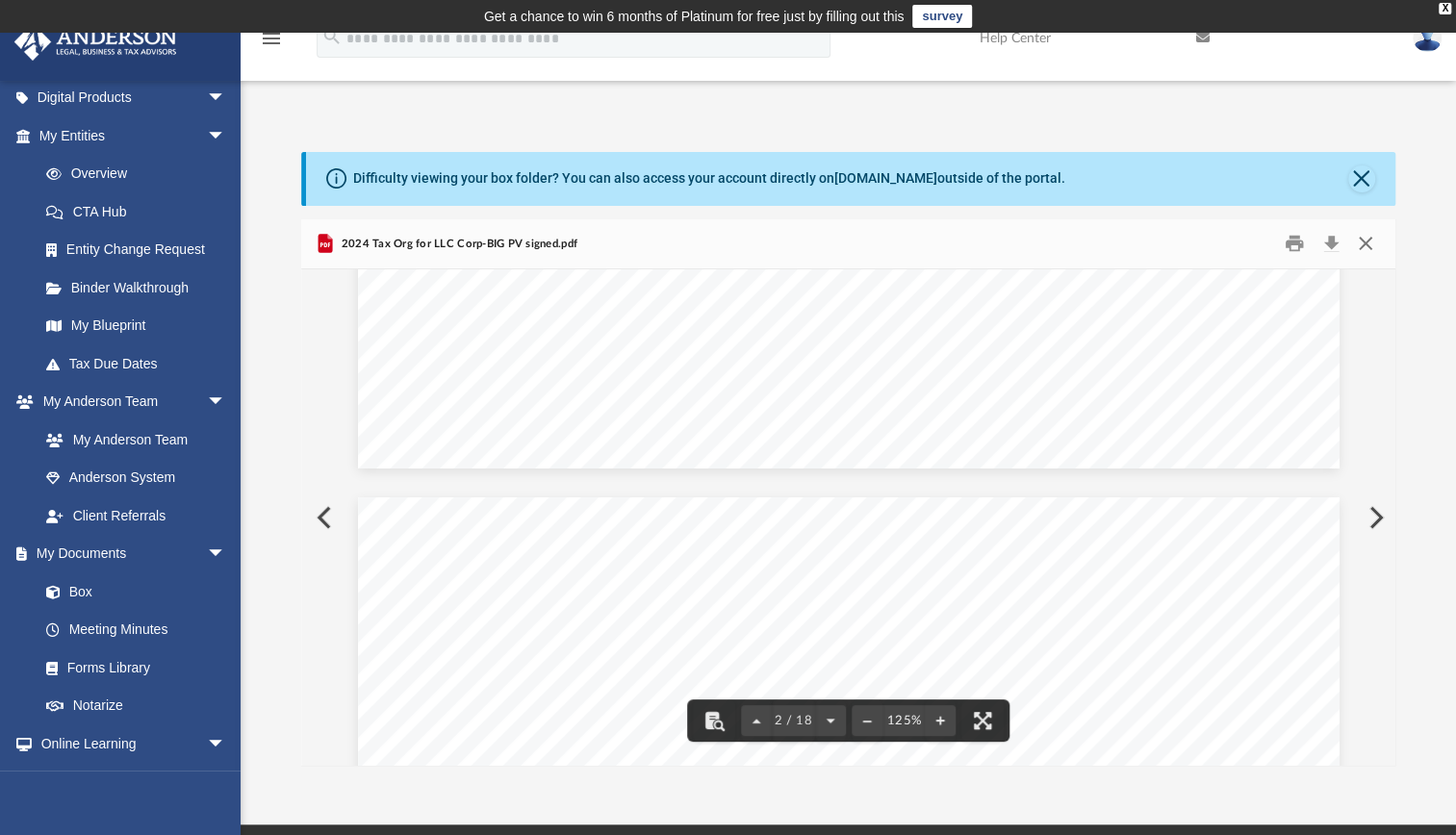
click at [1368, 241] on button "Close" at bounding box center [1364, 244] width 35 height 30
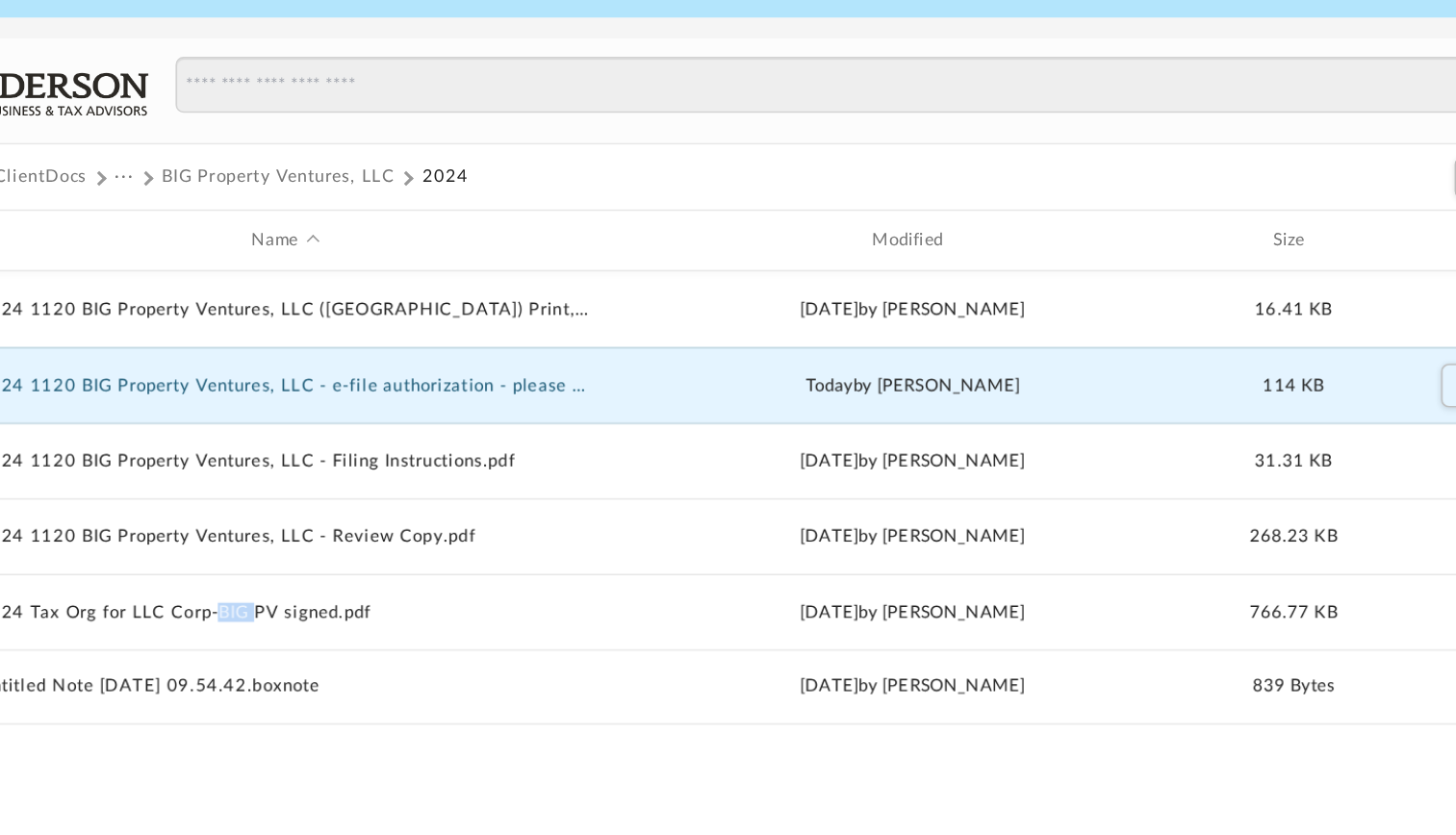
click at [618, 442] on button "2024 1120 BIG Property Ventures, LLC - e-file authorization - please sign.pdf" at bounding box center [563, 440] width 391 height 13
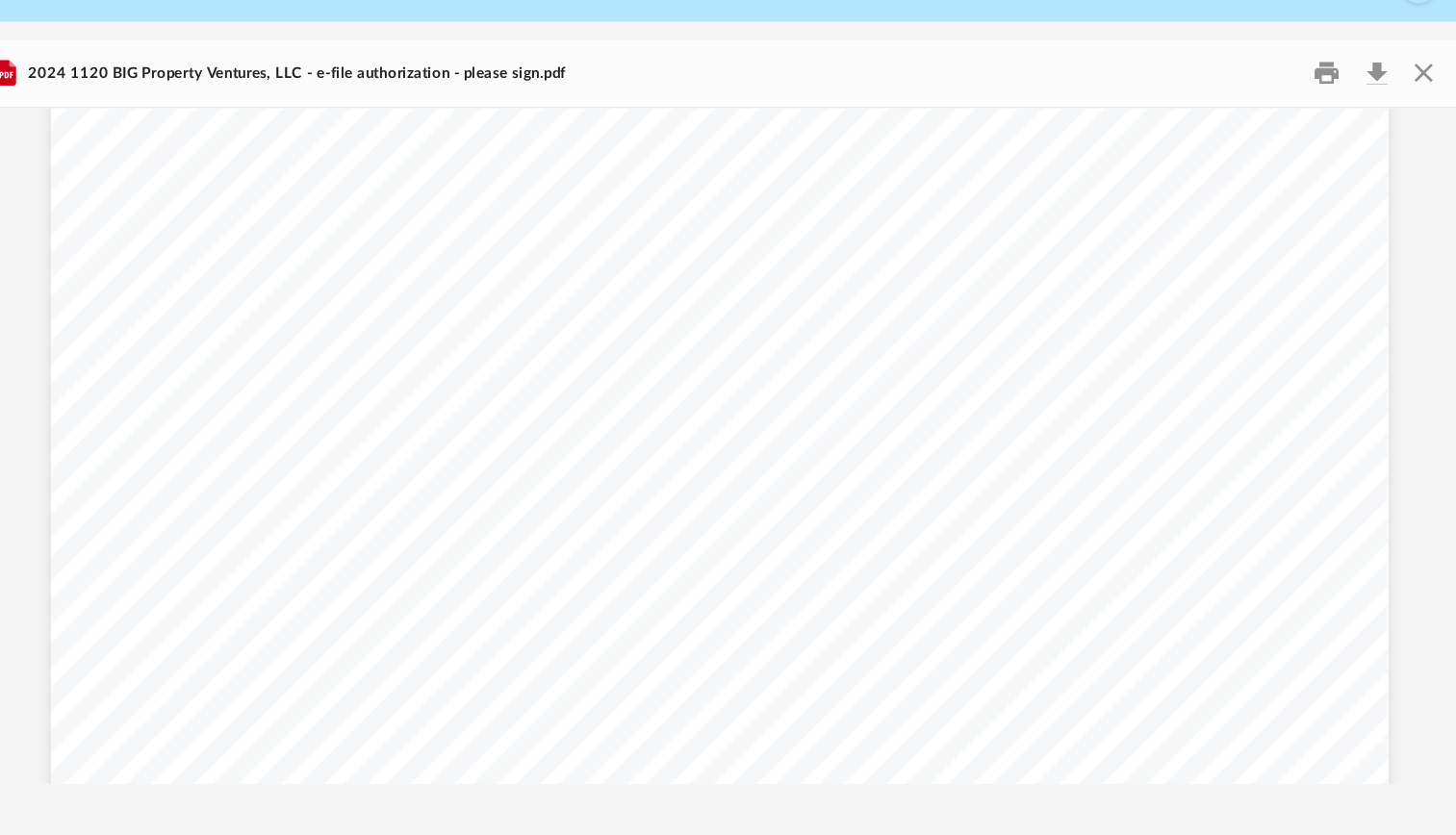
scroll to position [0, 0]
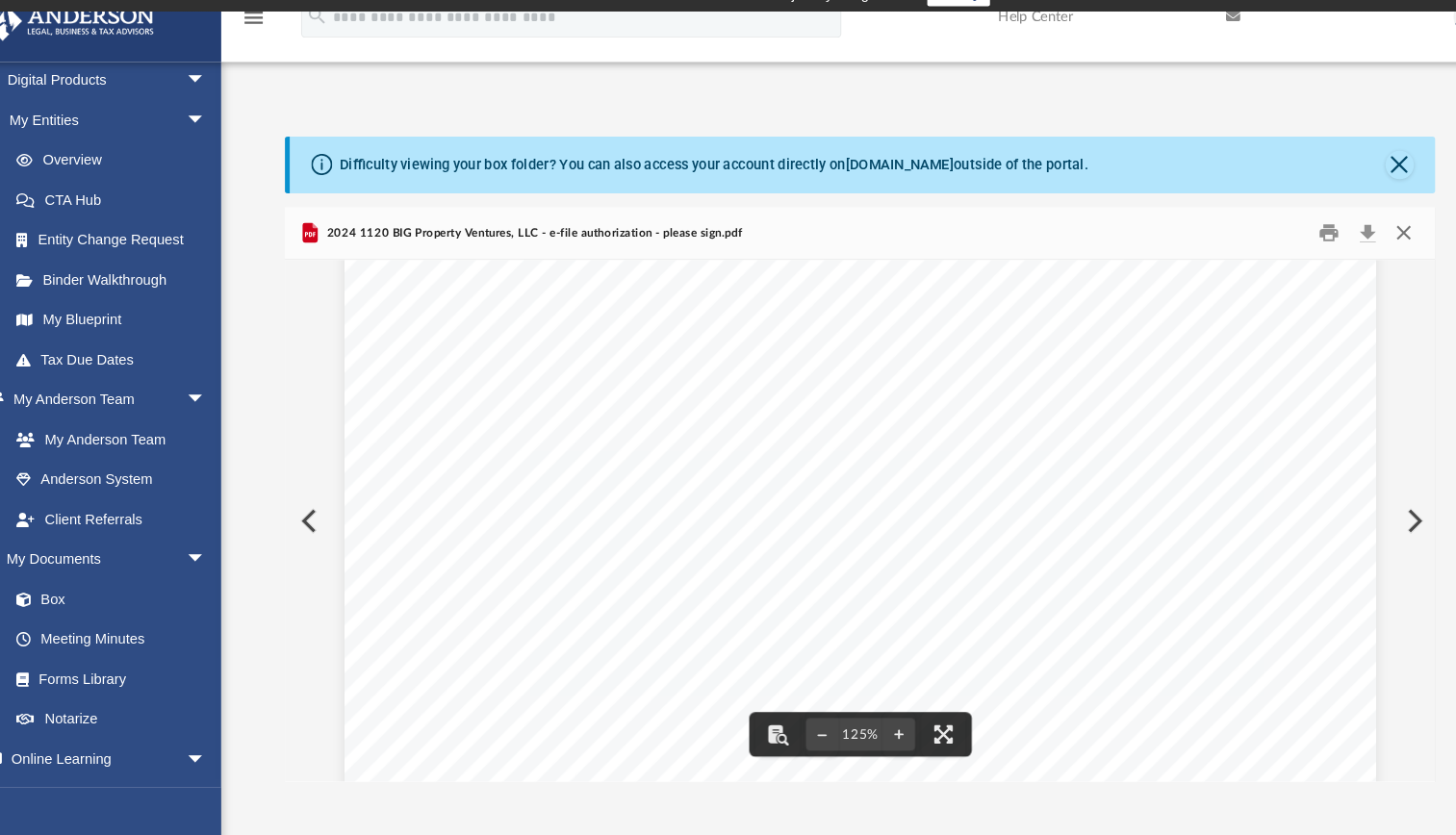
click at [1366, 241] on button "Close" at bounding box center [1364, 244] width 35 height 30
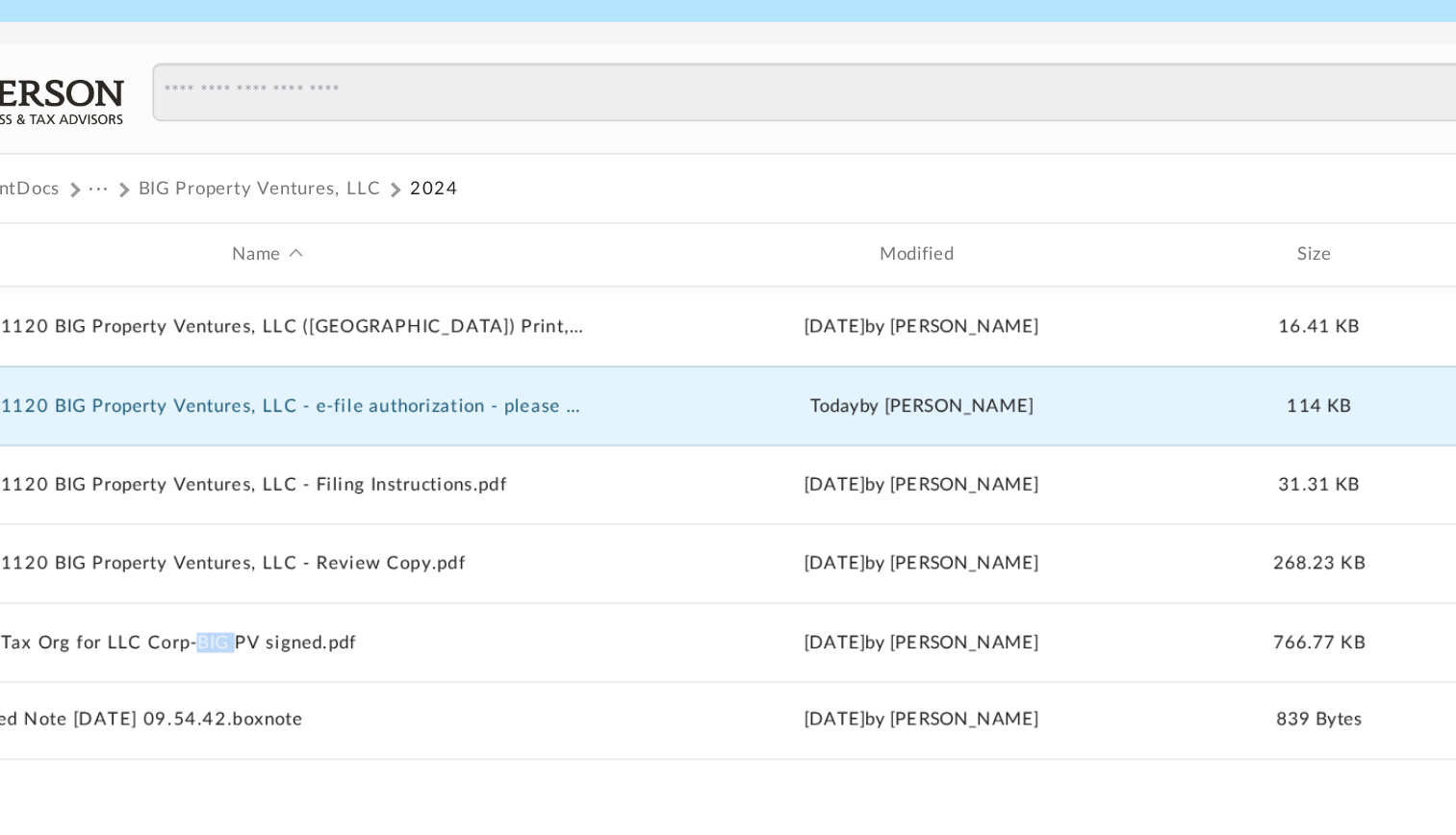
click at [658, 440] on button "2024 1120 BIG Property Ventures, LLC - e-file authorization - please sign.pdf" at bounding box center [563, 440] width 391 height 13
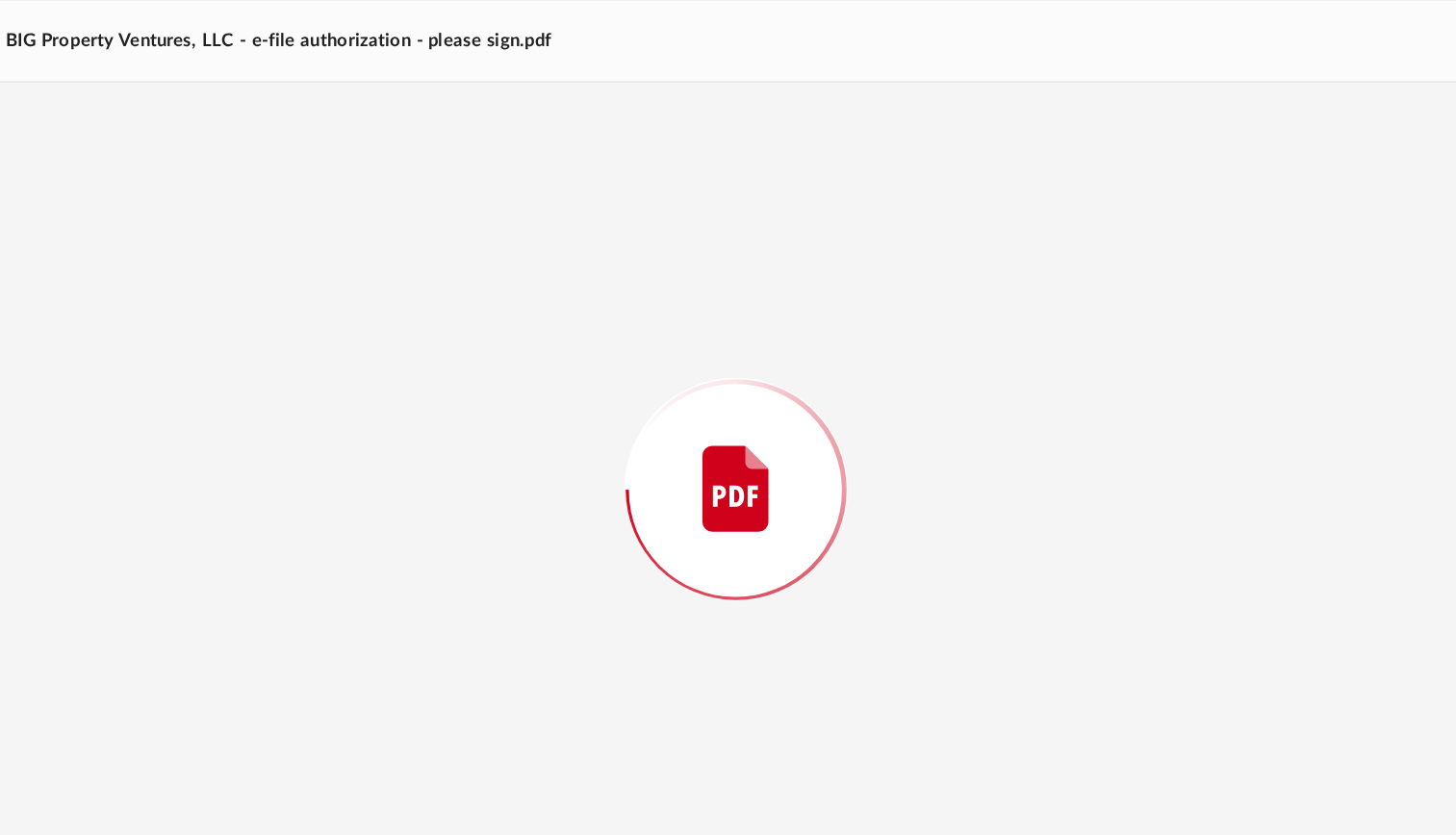
click at [658, 466] on div "Preview" at bounding box center [848, 518] width 1094 height 497
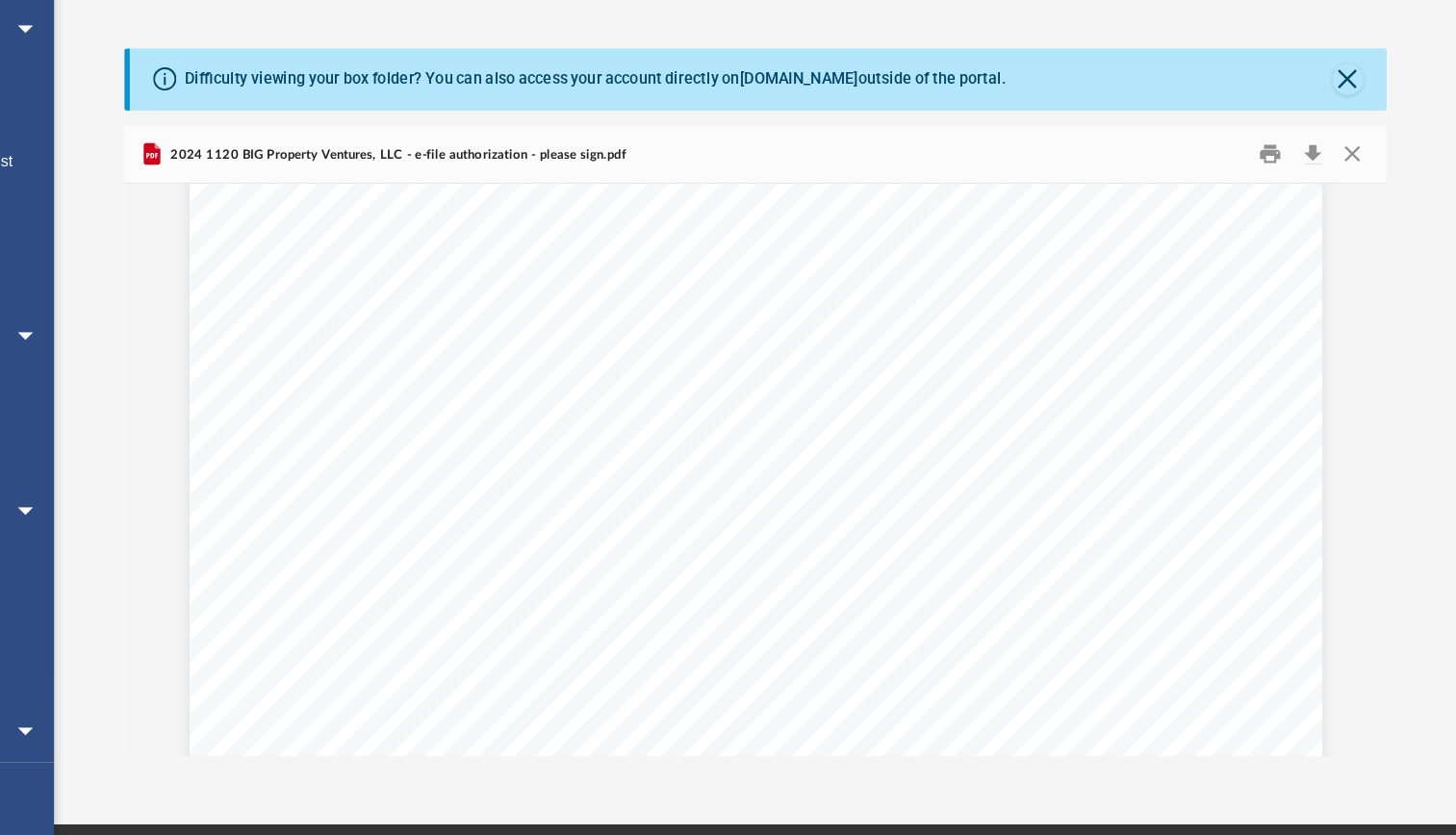
scroll to position [279, 0]
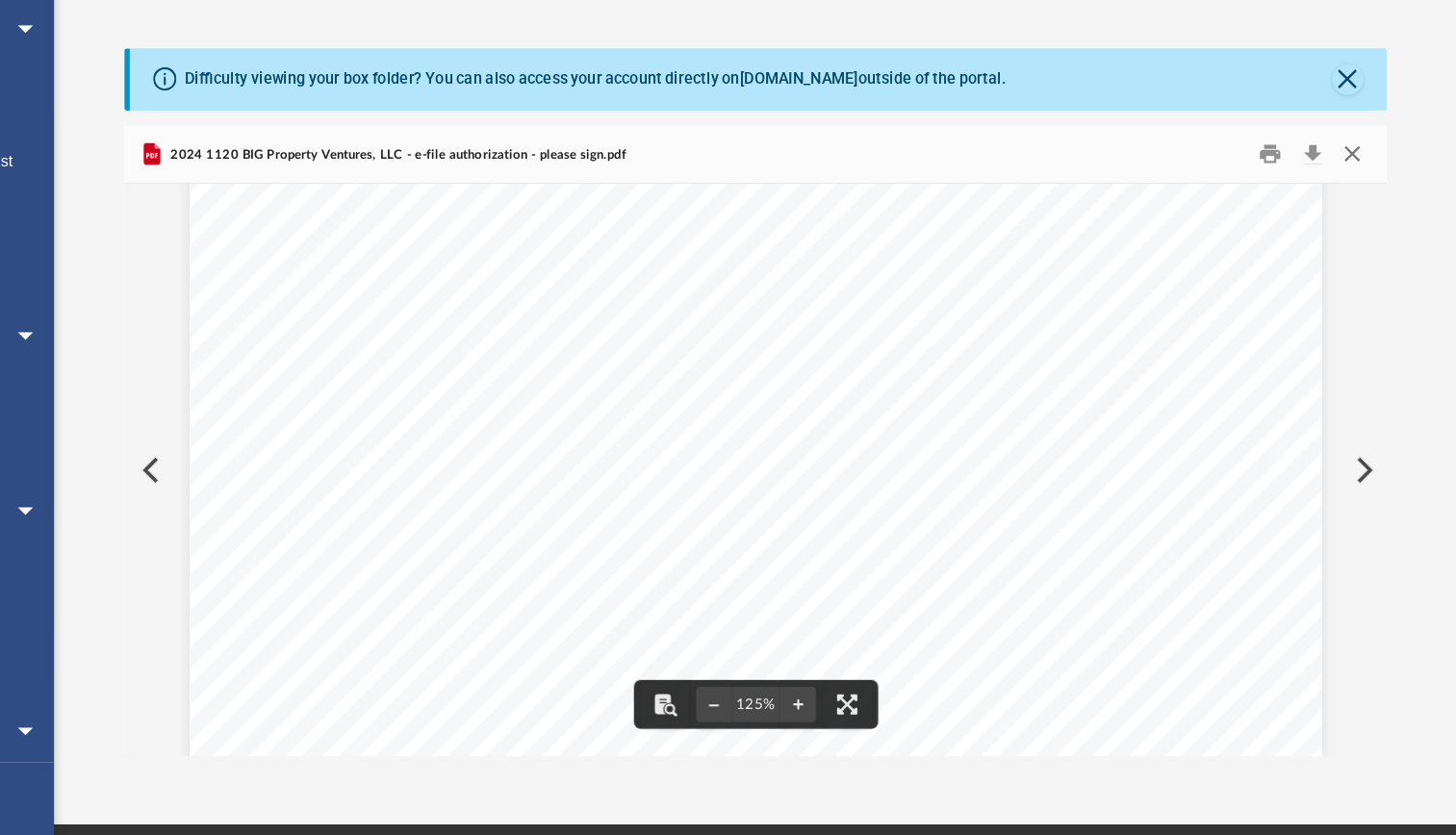
click at [1369, 234] on button "Close" at bounding box center [1364, 244] width 35 height 30
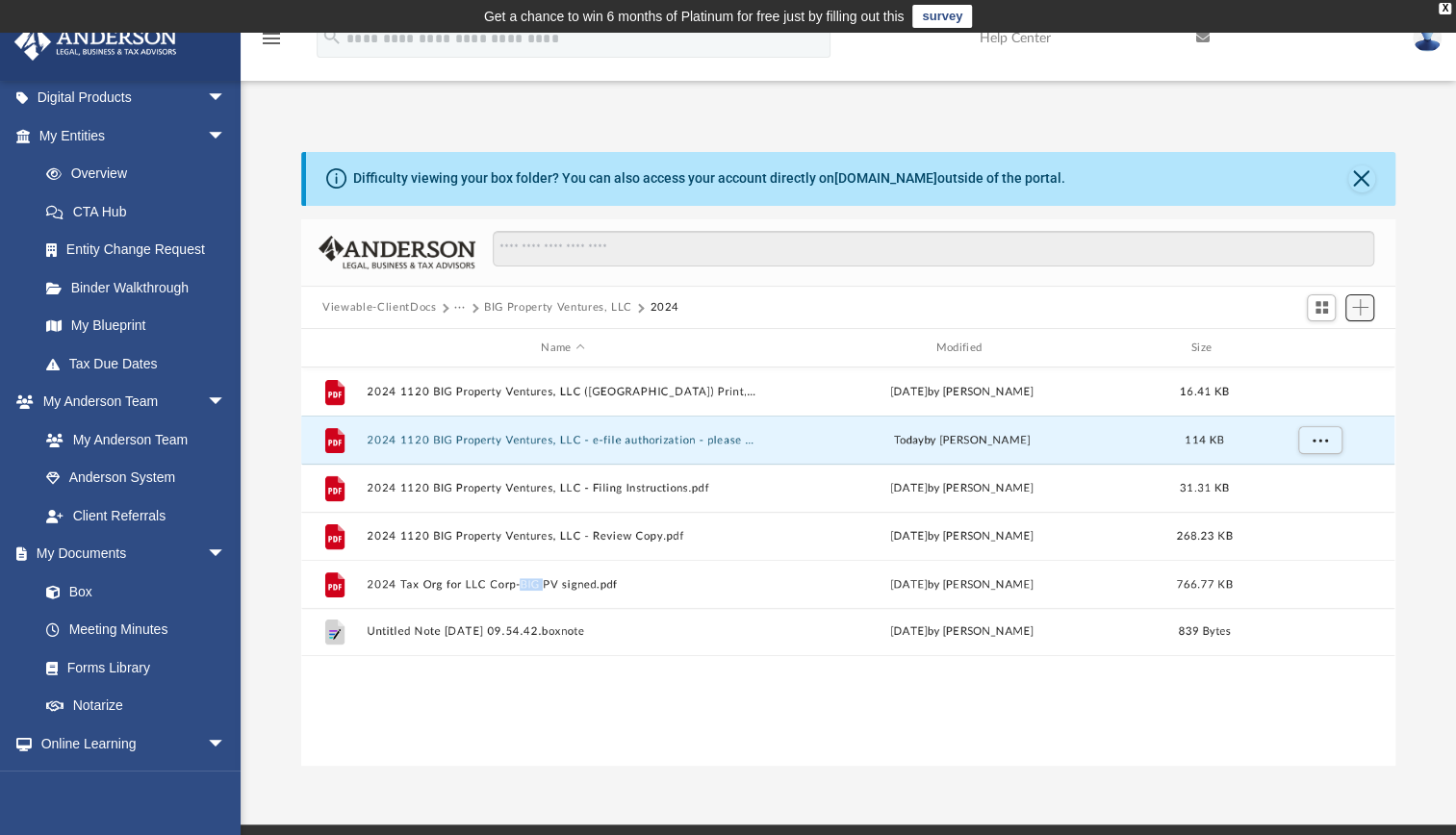
click at [1360, 308] on span "Add" at bounding box center [1359, 307] width 16 height 16
click at [1316, 342] on li "Upload" at bounding box center [1332, 346] width 62 height 20
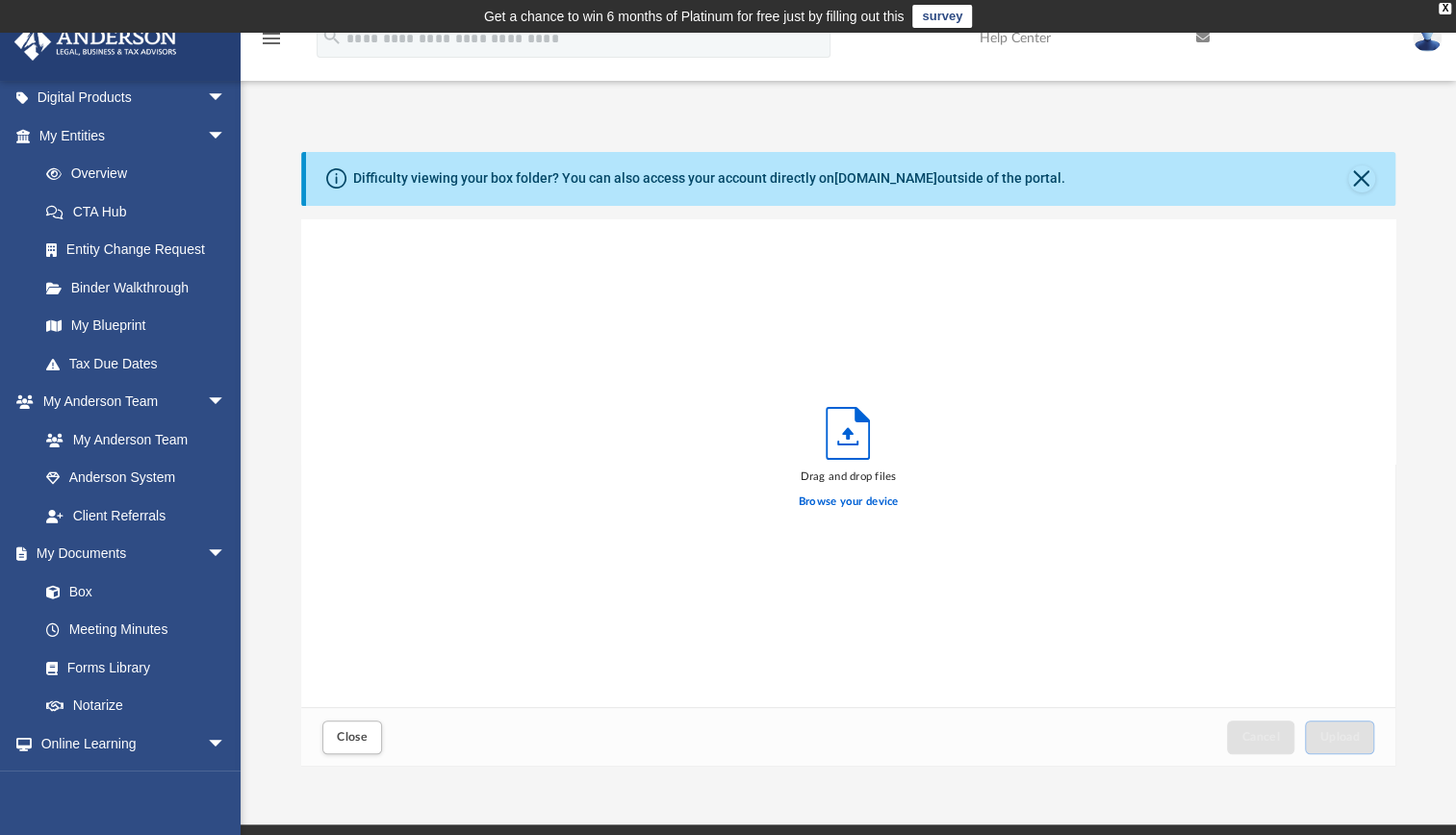
scroll to position [474, 1078]
click at [841, 498] on label "Browse your device" at bounding box center [849, 502] width 100 height 17
click at [0, 0] on input "Browse your device" at bounding box center [0, 0] width 0 height 0
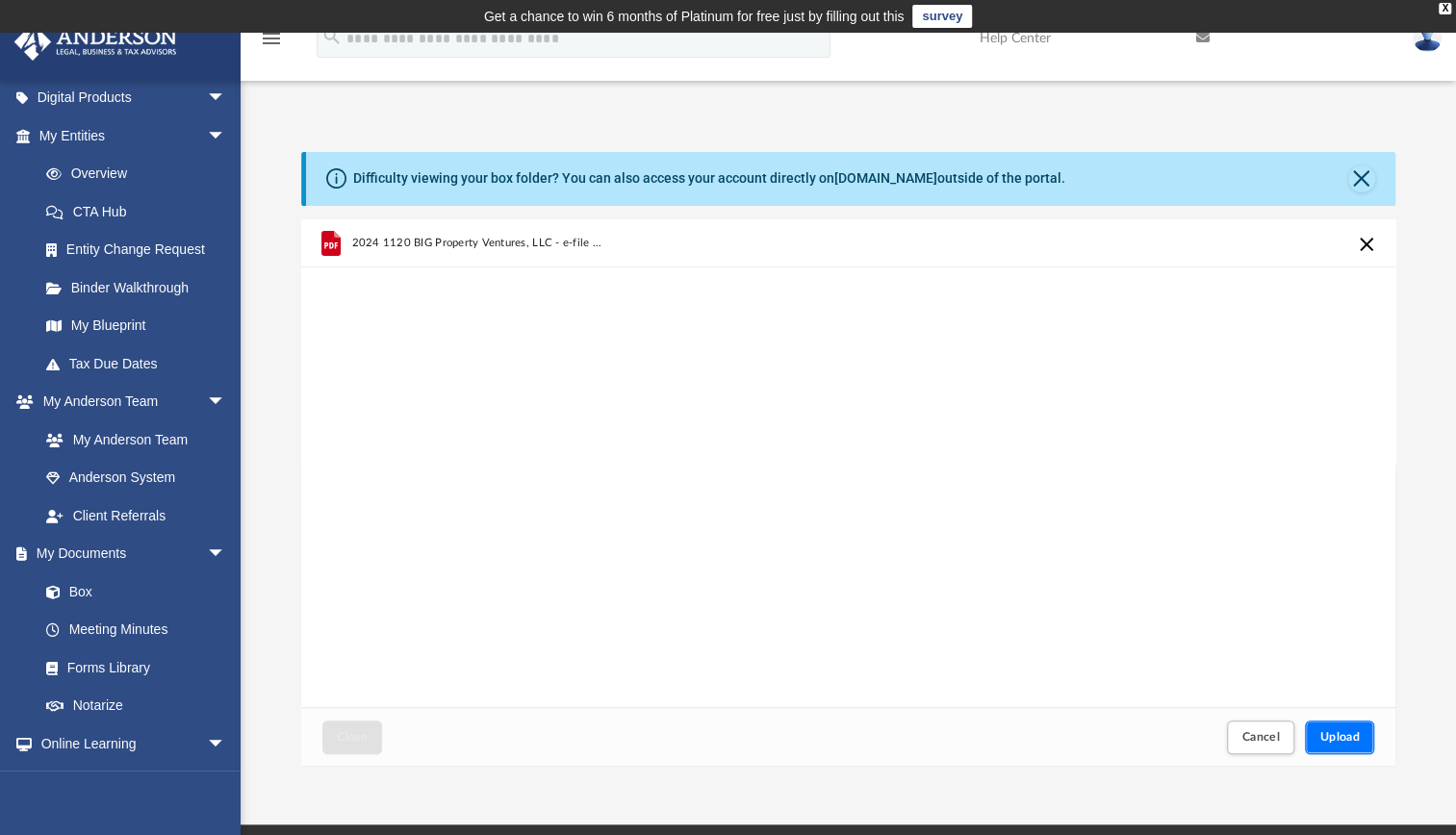
click at [1340, 726] on button "Upload" at bounding box center [1338, 738] width 69 height 34
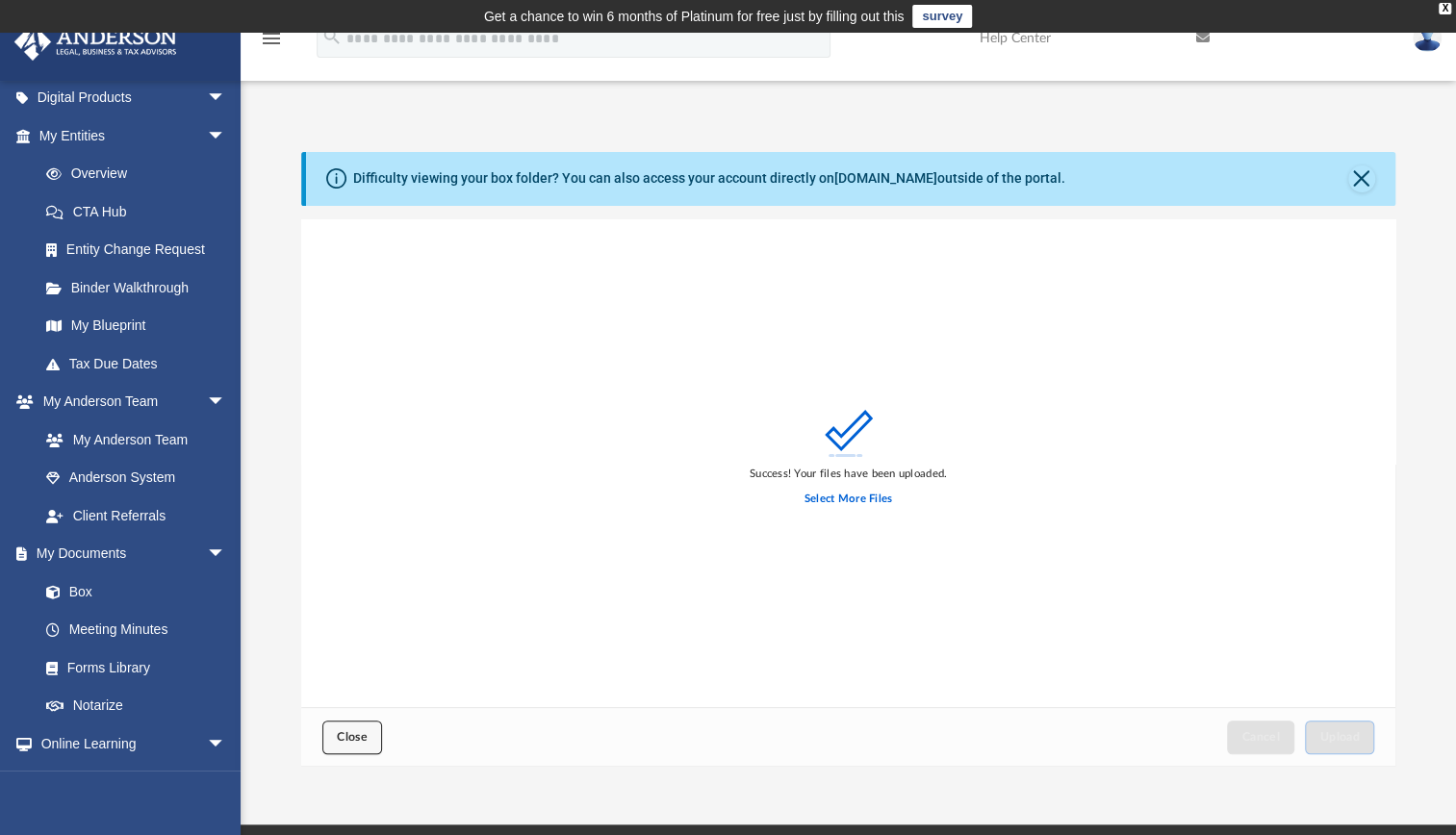
click at [348, 726] on button "Close" at bounding box center [352, 738] width 60 height 34
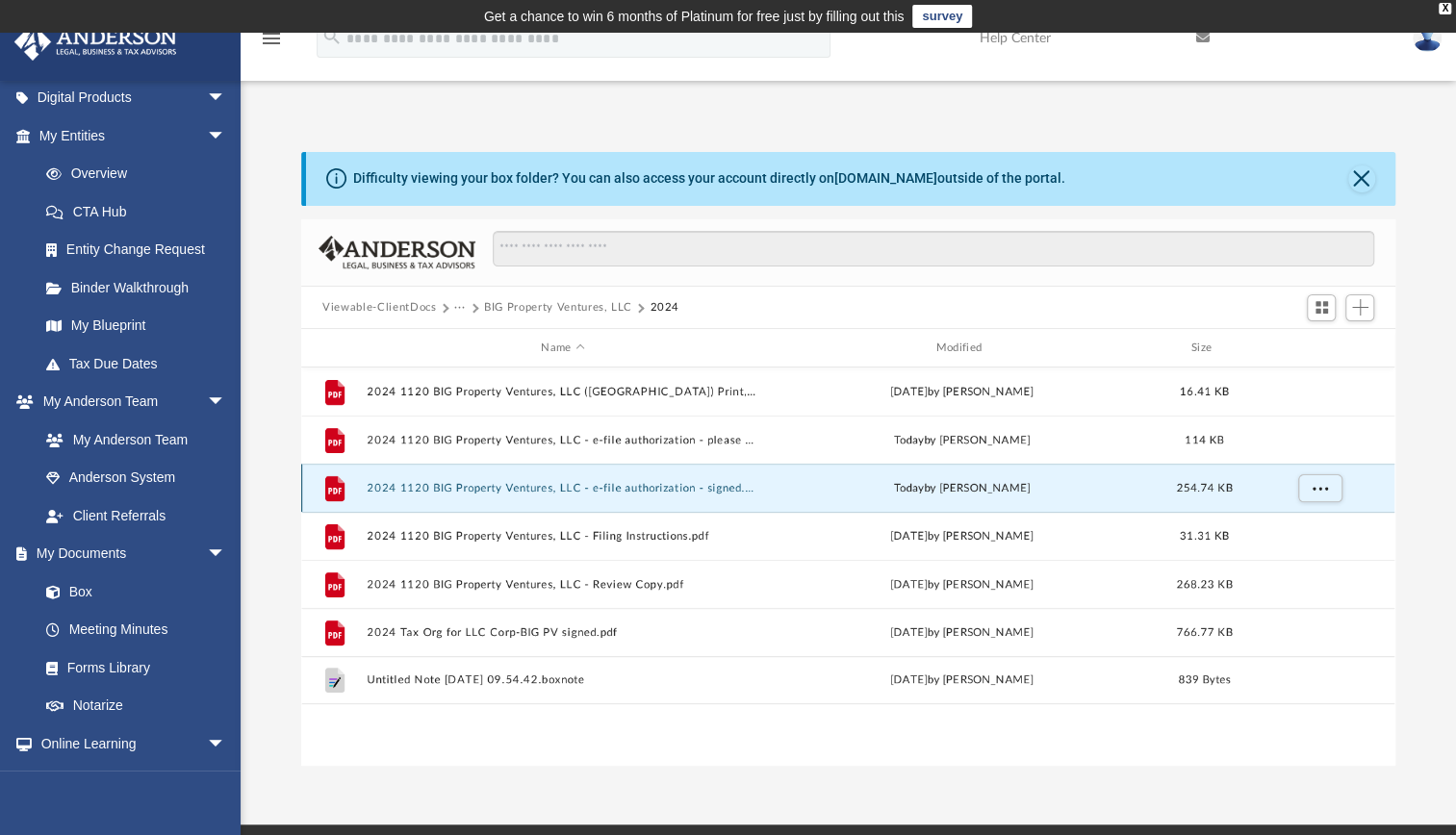
click at [612, 490] on button "2024 1120 BIG Property Ventures, LLC - e-file authorization - signed.pdf" at bounding box center [563, 488] width 391 height 13
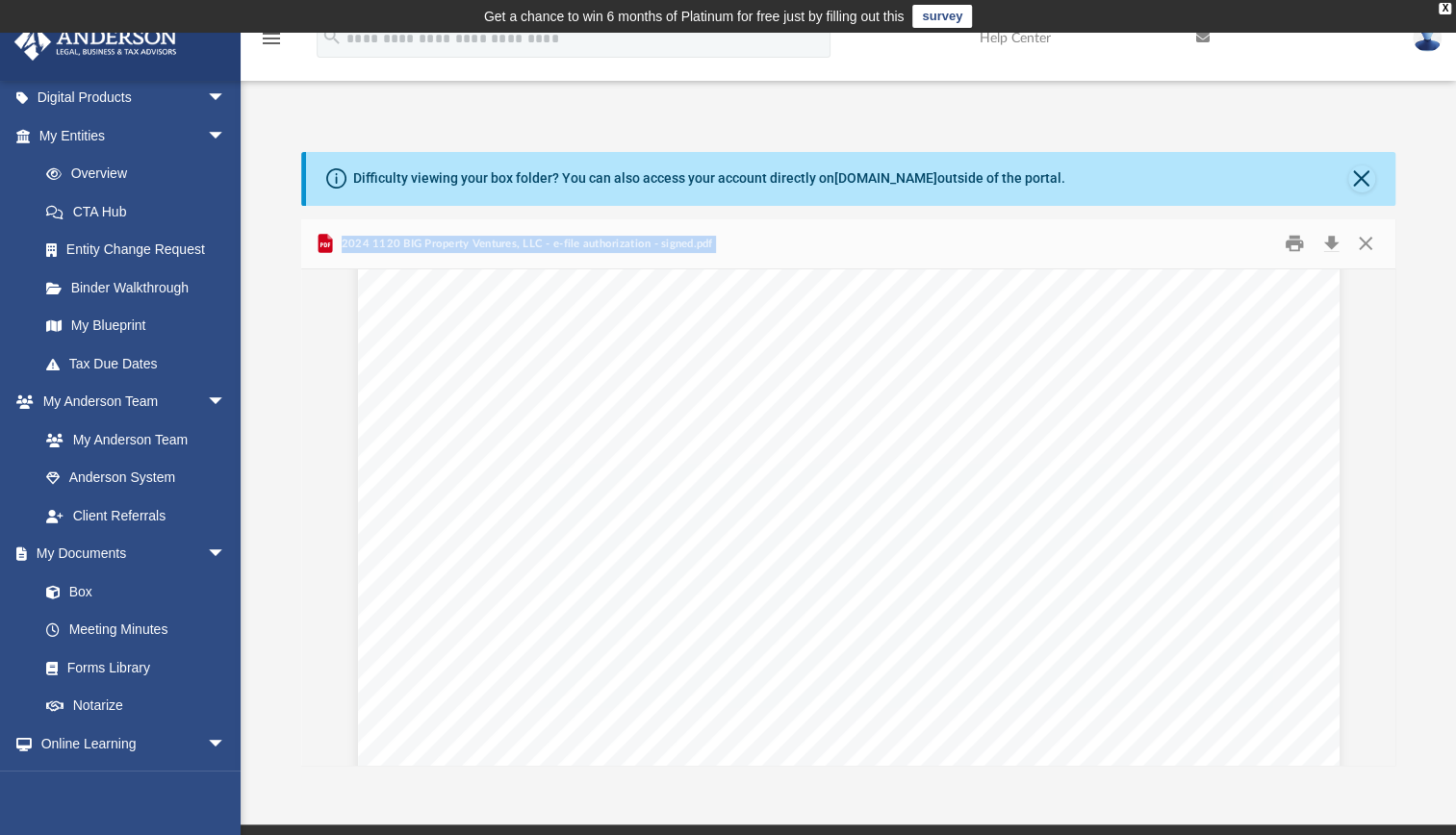
scroll to position [653, 0]
click at [1367, 238] on button "Close" at bounding box center [1364, 244] width 35 height 30
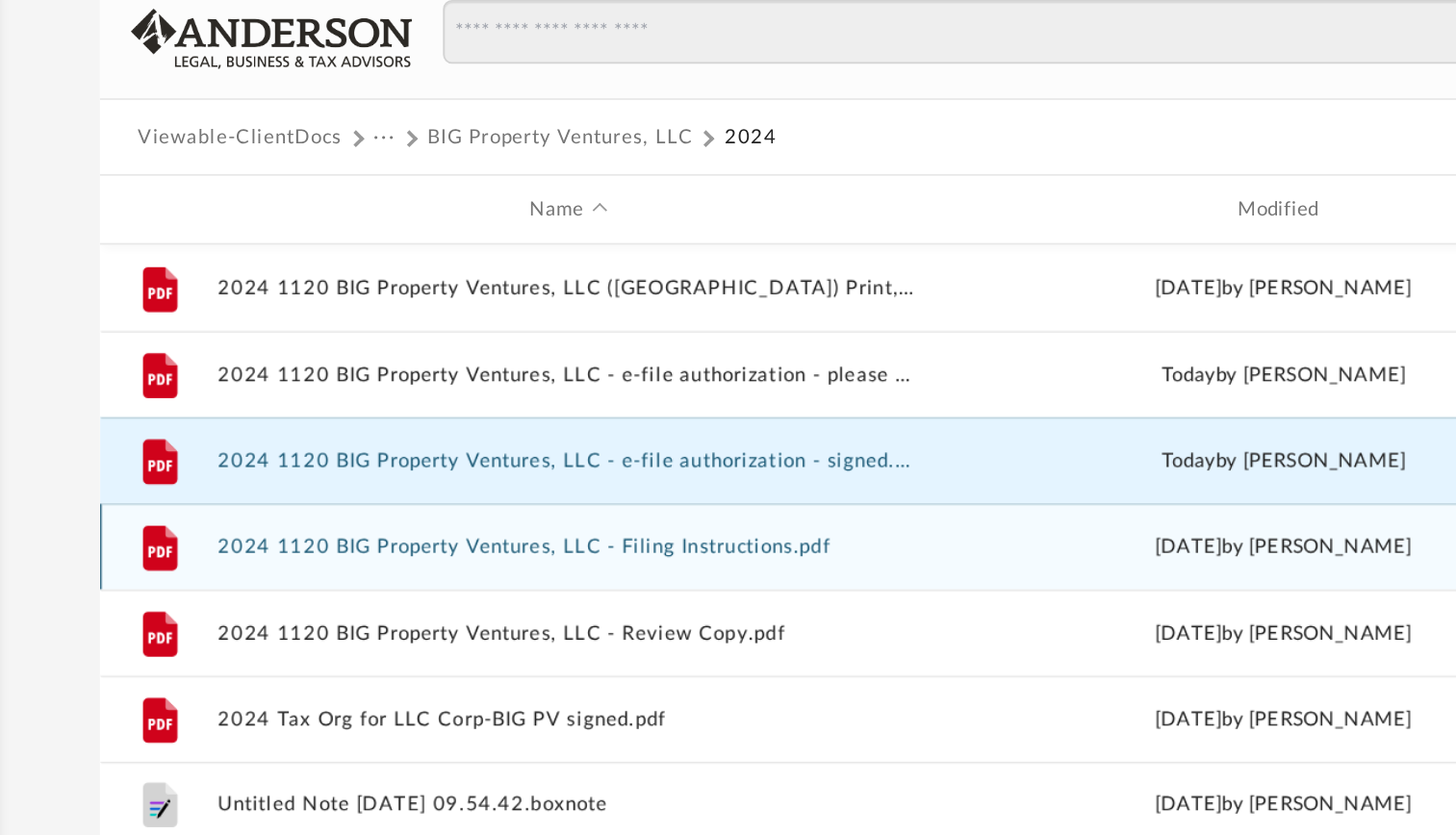
click at [571, 534] on button "2024 1120 BIG Property Ventures, LLC - Filing Instructions.pdf" at bounding box center [563, 537] width 391 height 13
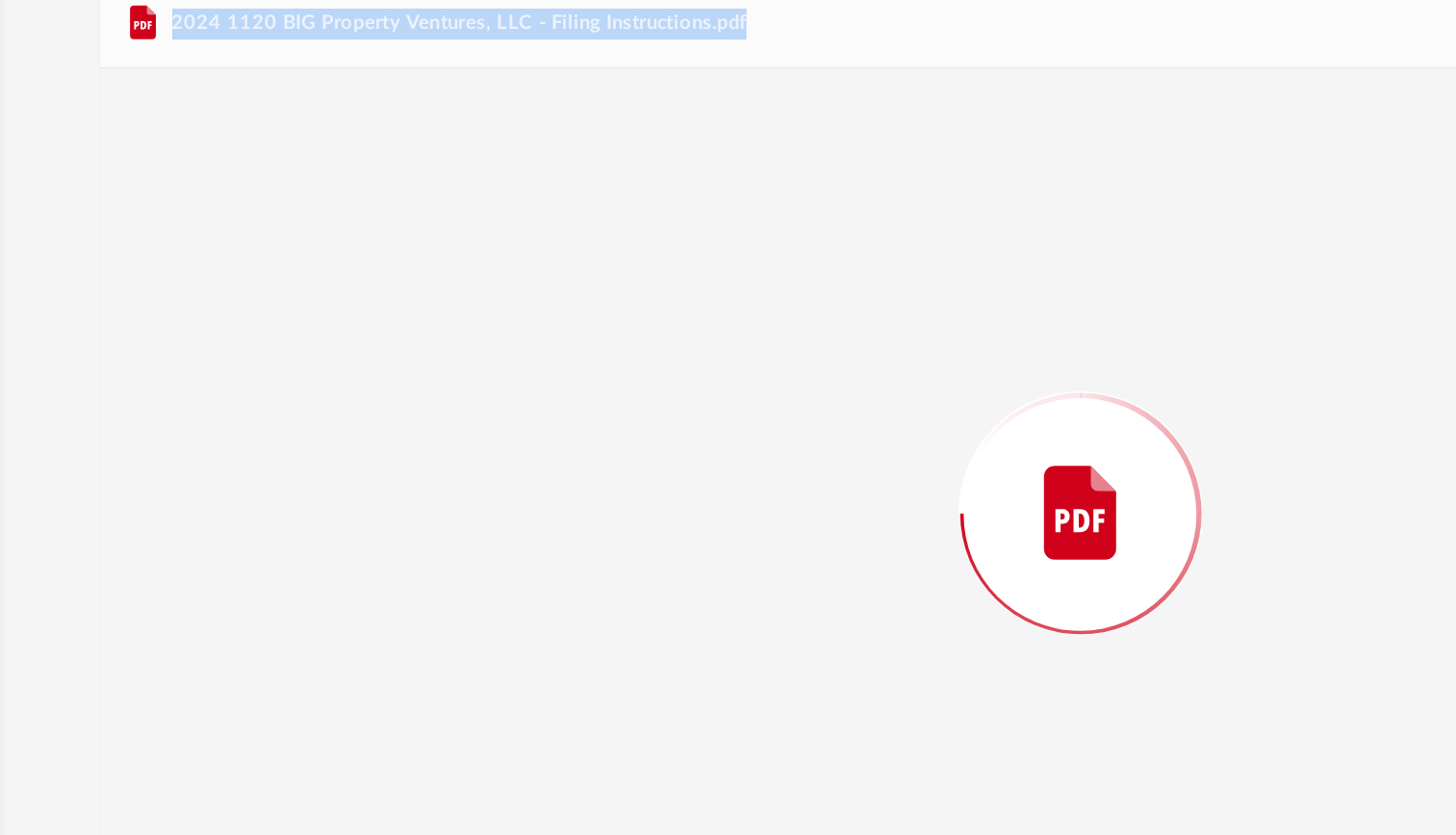
click at [571, 534] on div "Preview" at bounding box center [848, 518] width 1094 height 497
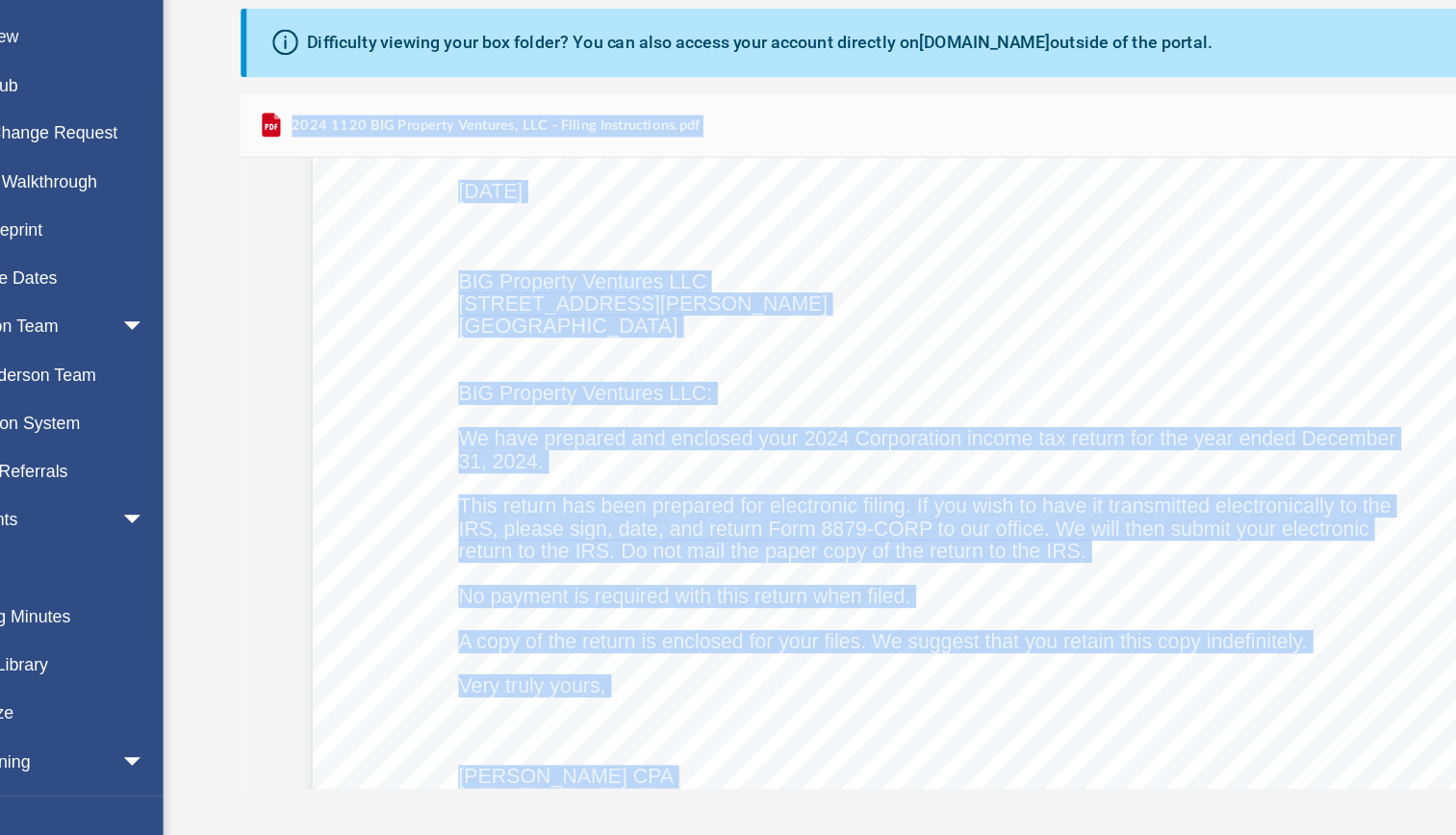
scroll to position [203, 0]
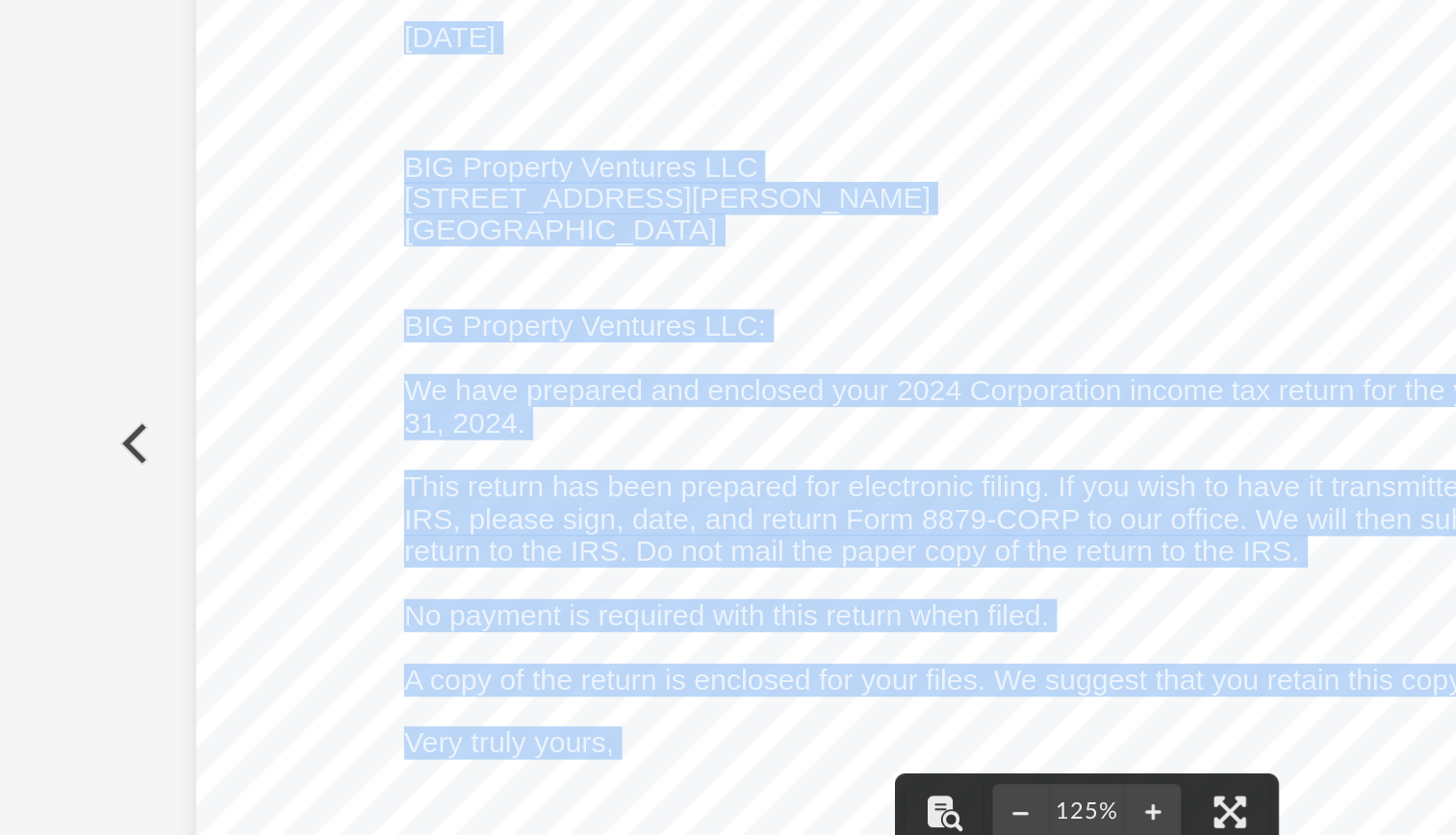
click at [702, 405] on div "[DATE] BIG Property Ventures LLC [STREET_ADDRESS][PERSON_NAME] BIG Property Ven…" at bounding box center [849, 716] width 981 height 1270
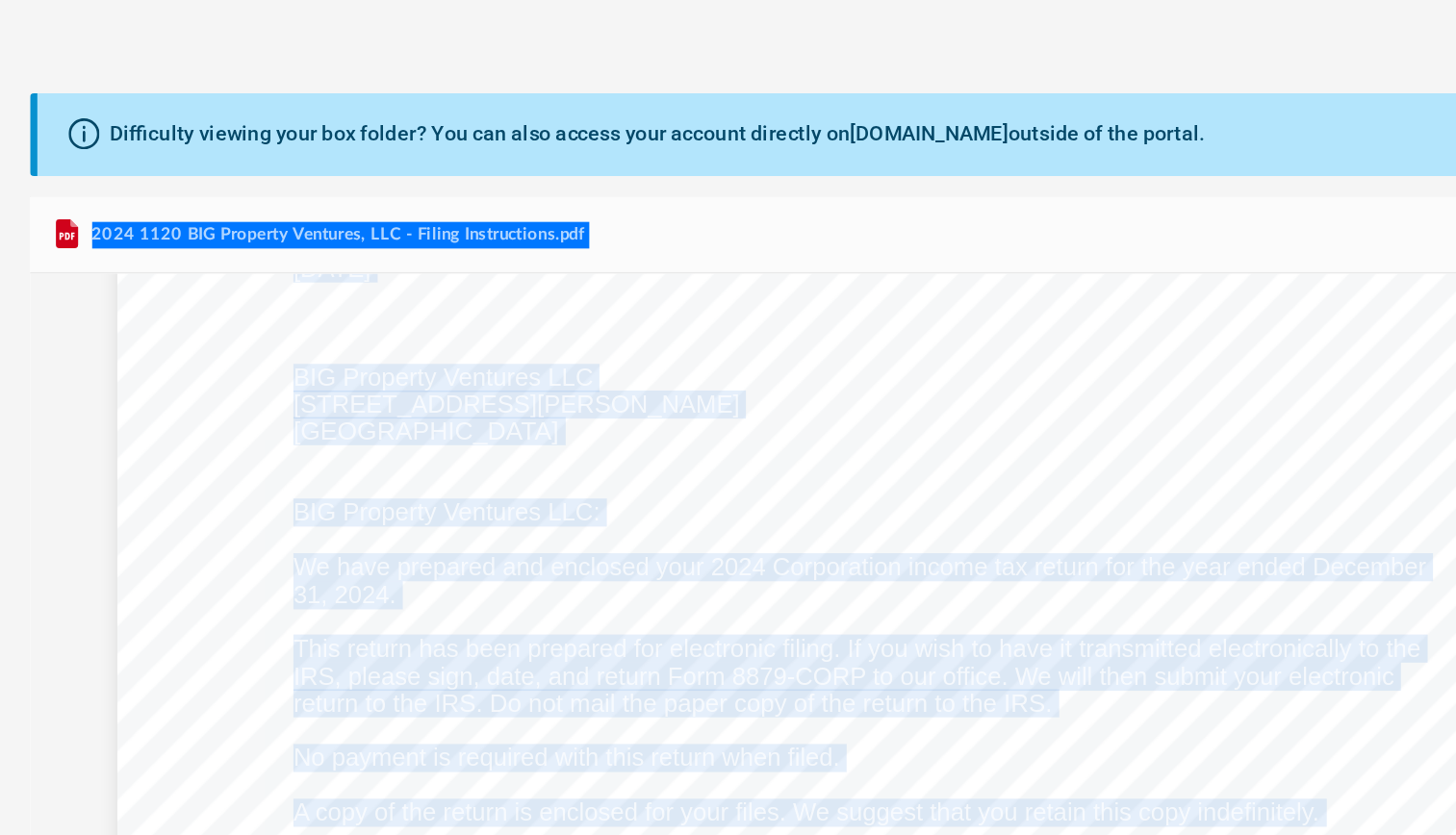
scroll to position [229, 0]
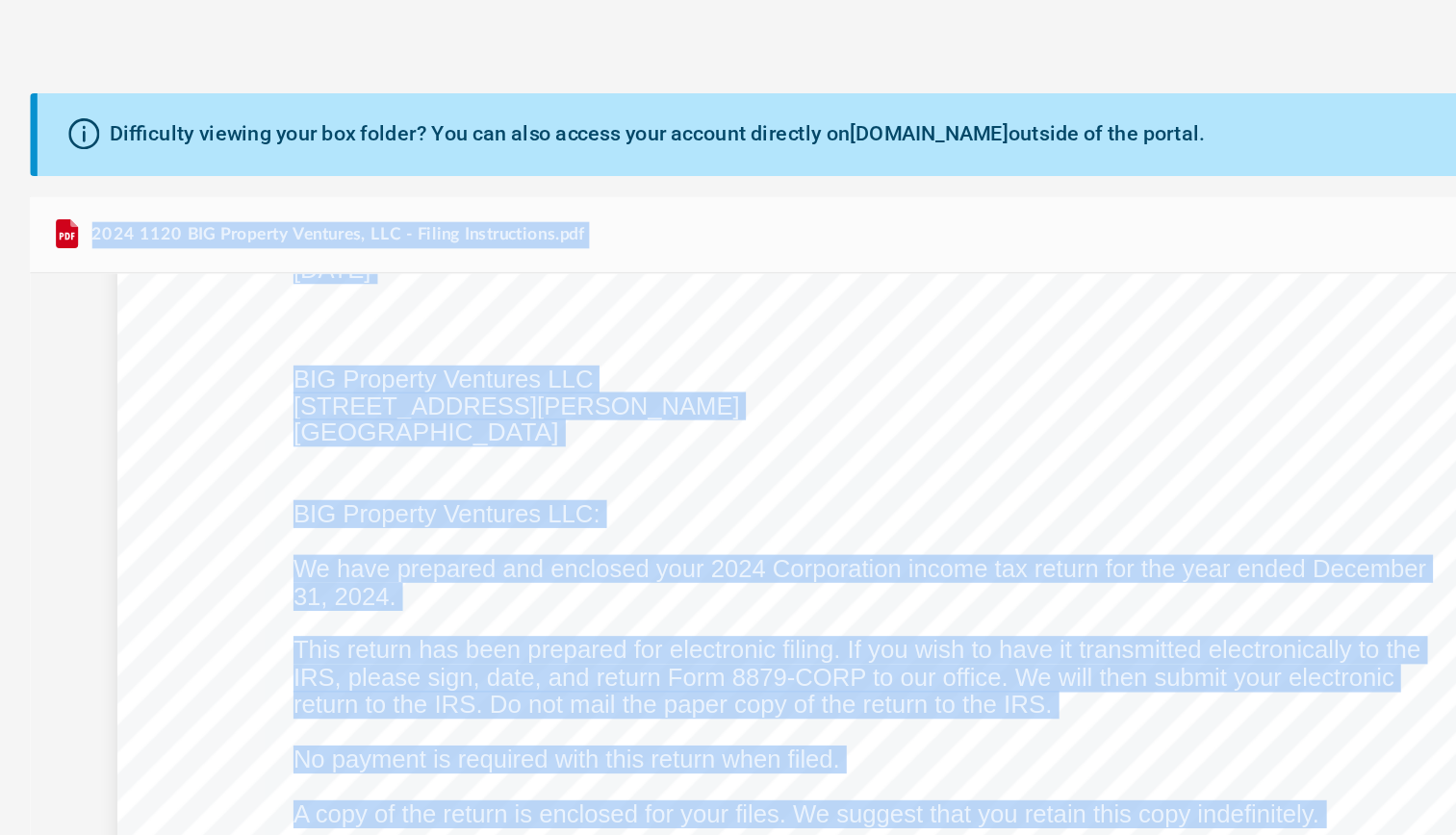
drag, startPoint x: 765, startPoint y: 324, endPoint x: 709, endPoint y: 333, distance: 56.7
click at [709, 333] on div "[DATE] BIG Property Ventures LLC [STREET_ADDRESS][PERSON_NAME] BIG Property Ven…" at bounding box center [849, 689] width 981 height 1270
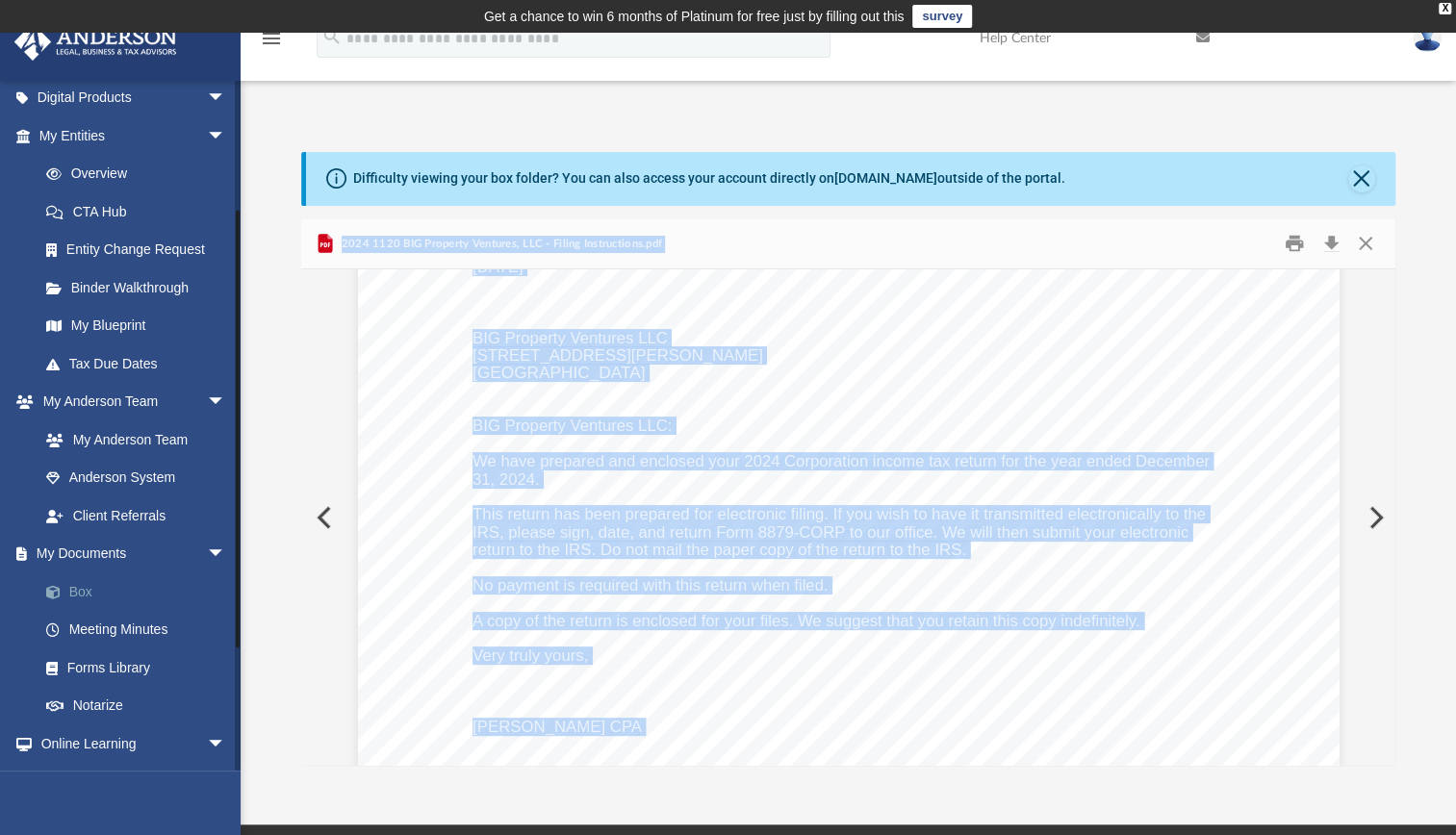
click at [89, 592] on link "Box" at bounding box center [141, 592] width 228 height 39
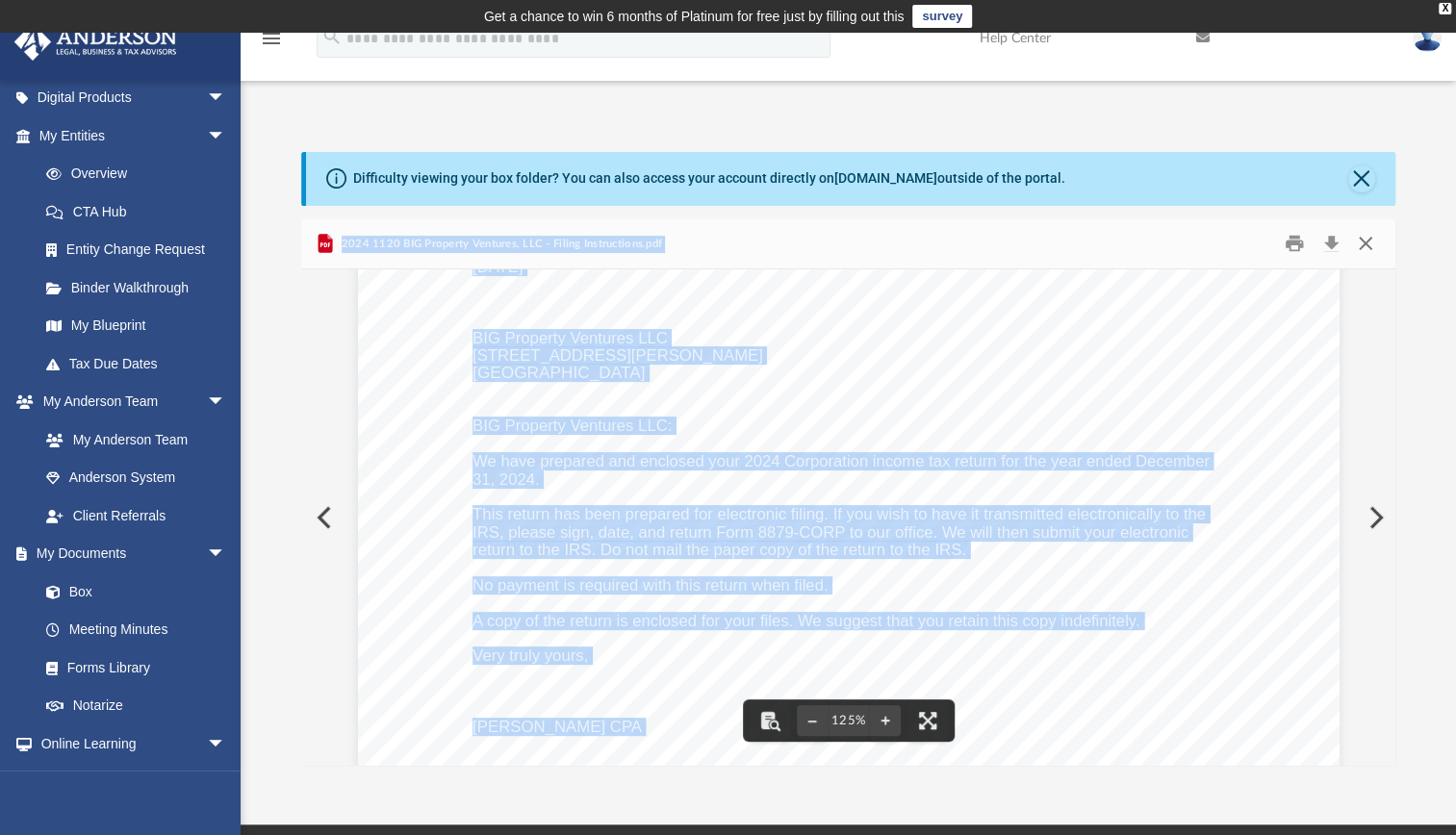
click at [1361, 239] on button "Close" at bounding box center [1364, 244] width 35 height 30
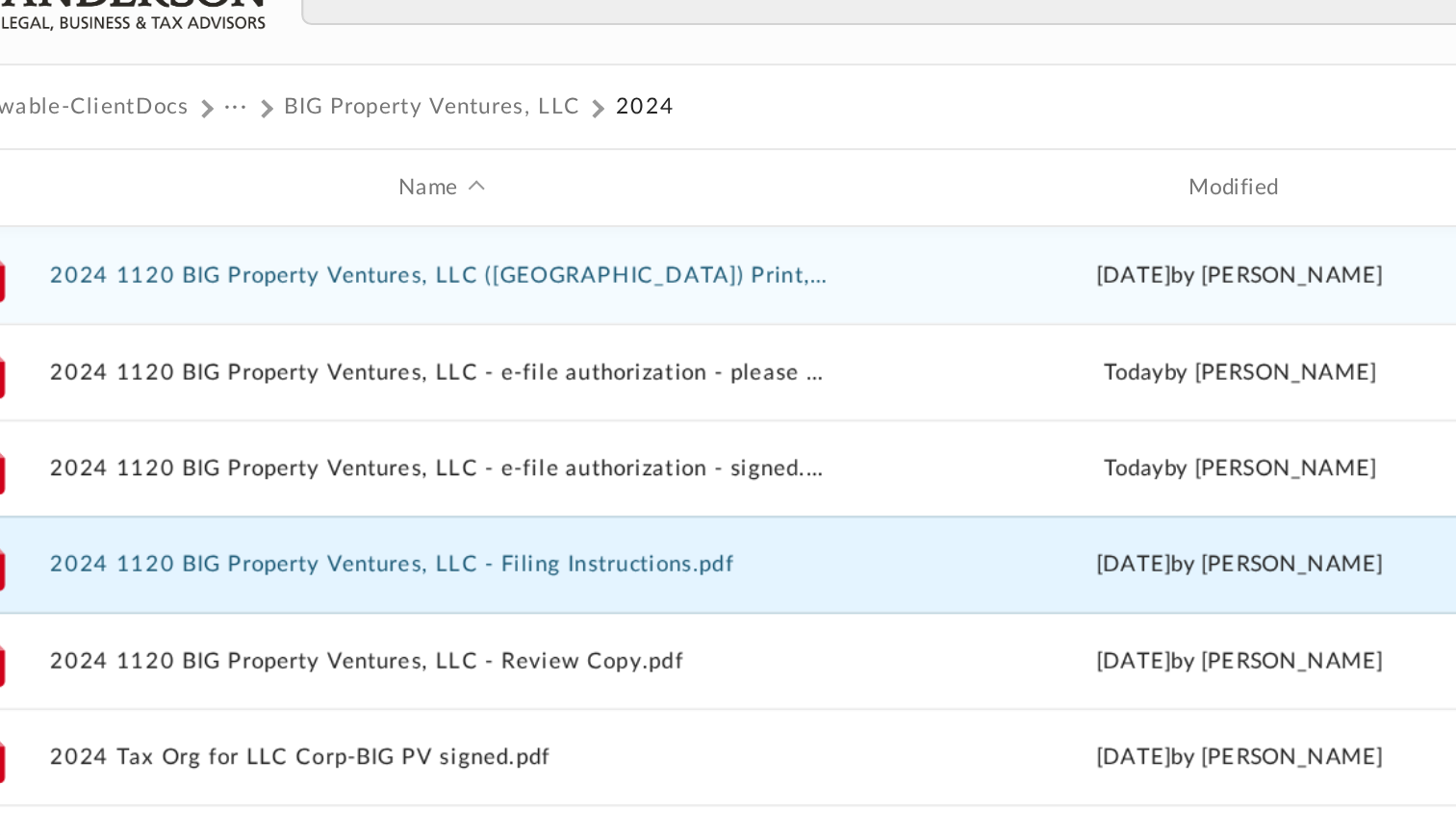
click at [647, 394] on button "2024 1120 BIG Property Ventures, LLC ([GEOGRAPHIC_DATA]) Print, Sign, Mail.pdf" at bounding box center [563, 392] width 391 height 13
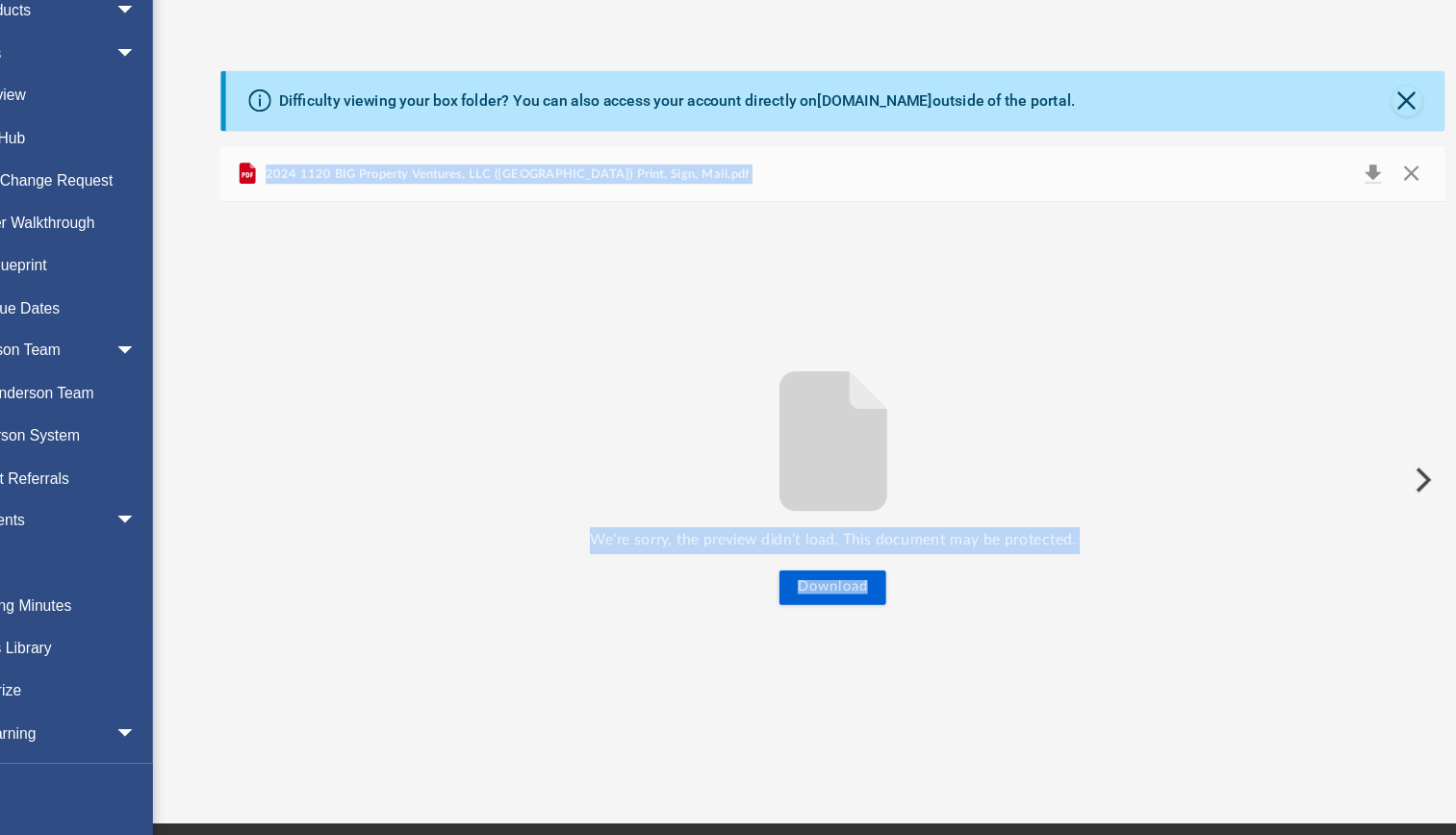
scroll to position [0, 0]
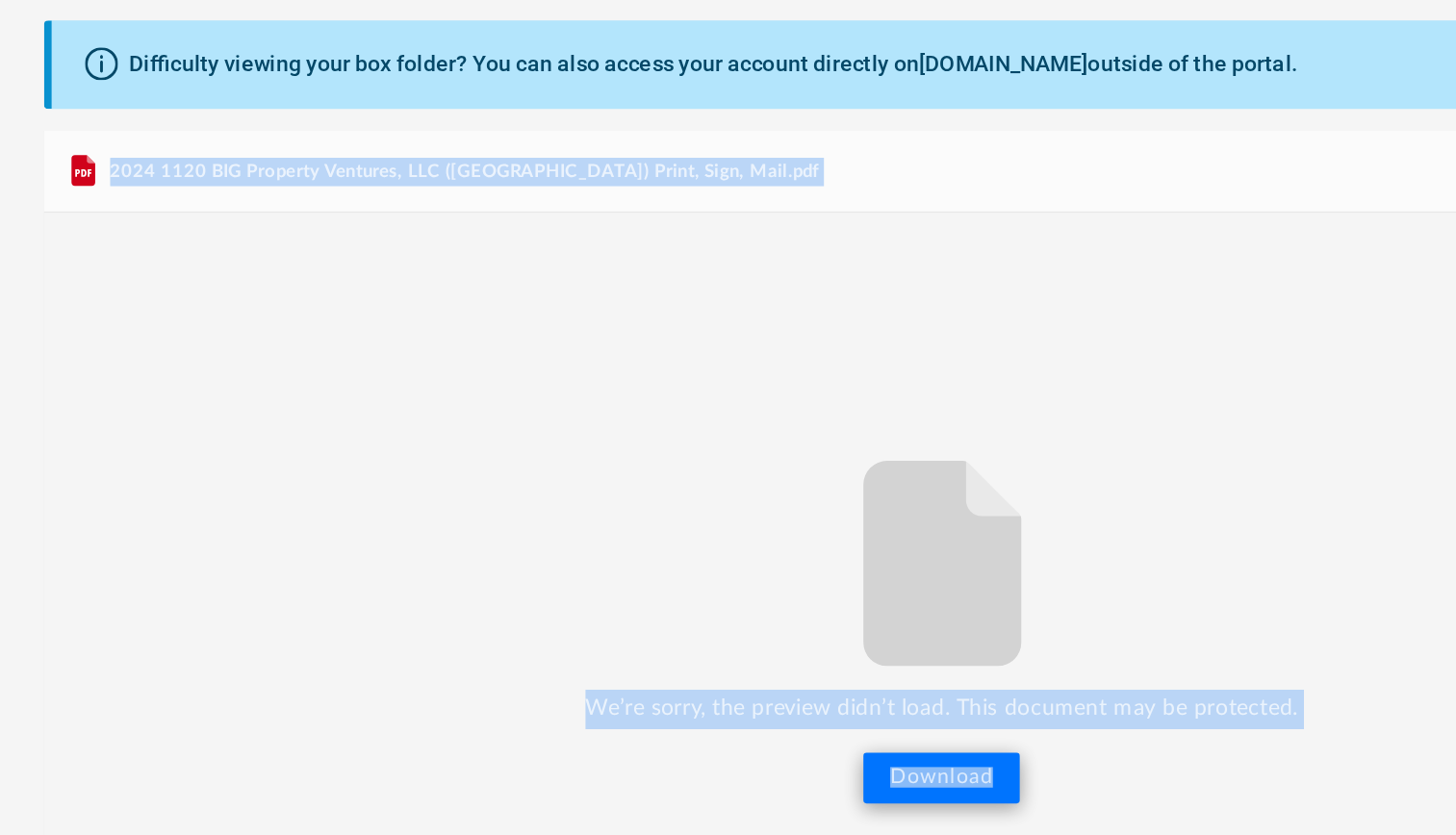
click at [842, 614] on button "Download" at bounding box center [849, 614] width 96 height 31
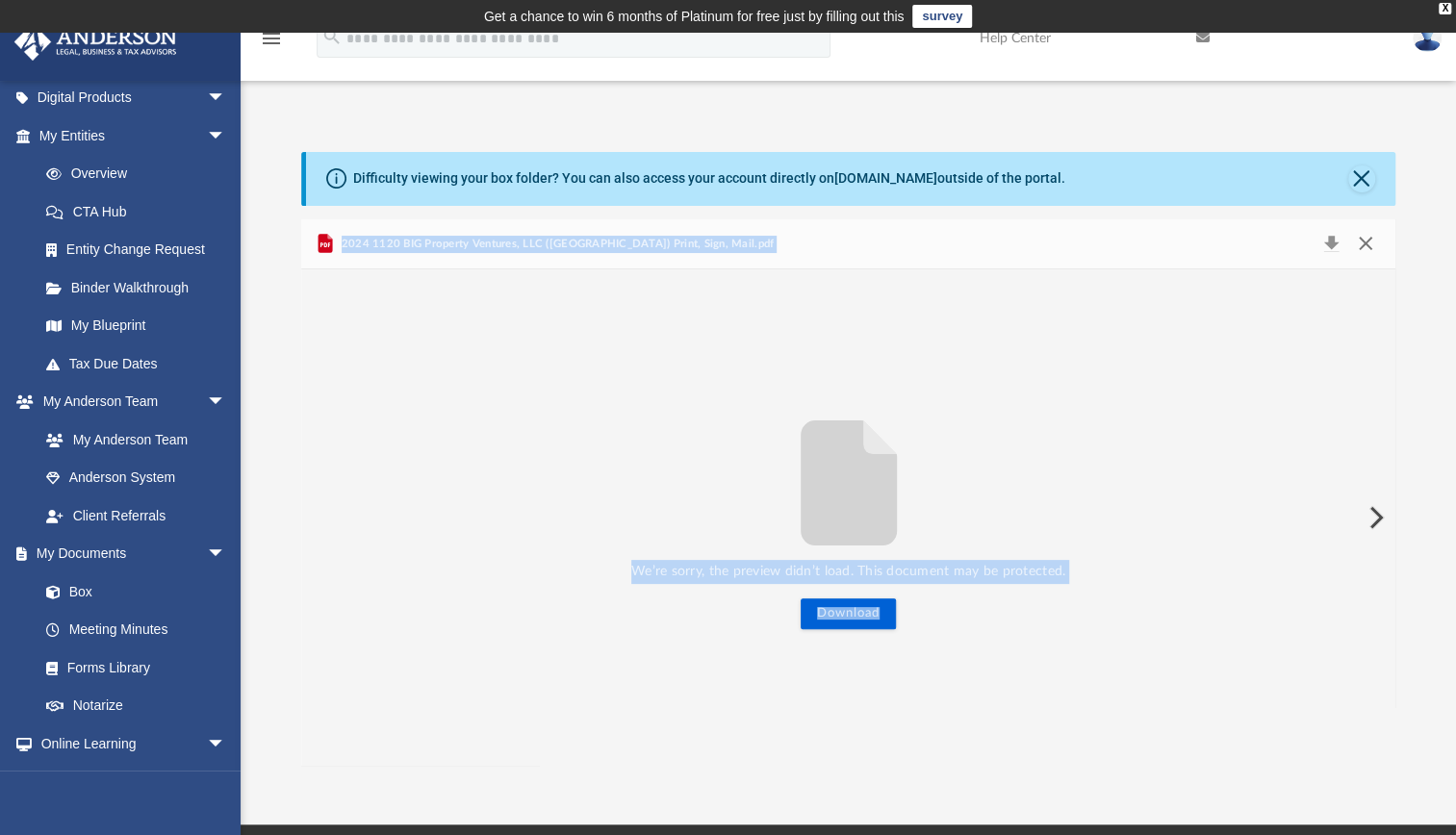
click at [1370, 243] on button "Close" at bounding box center [1364, 244] width 35 height 27
